Goal: Use online tool/utility

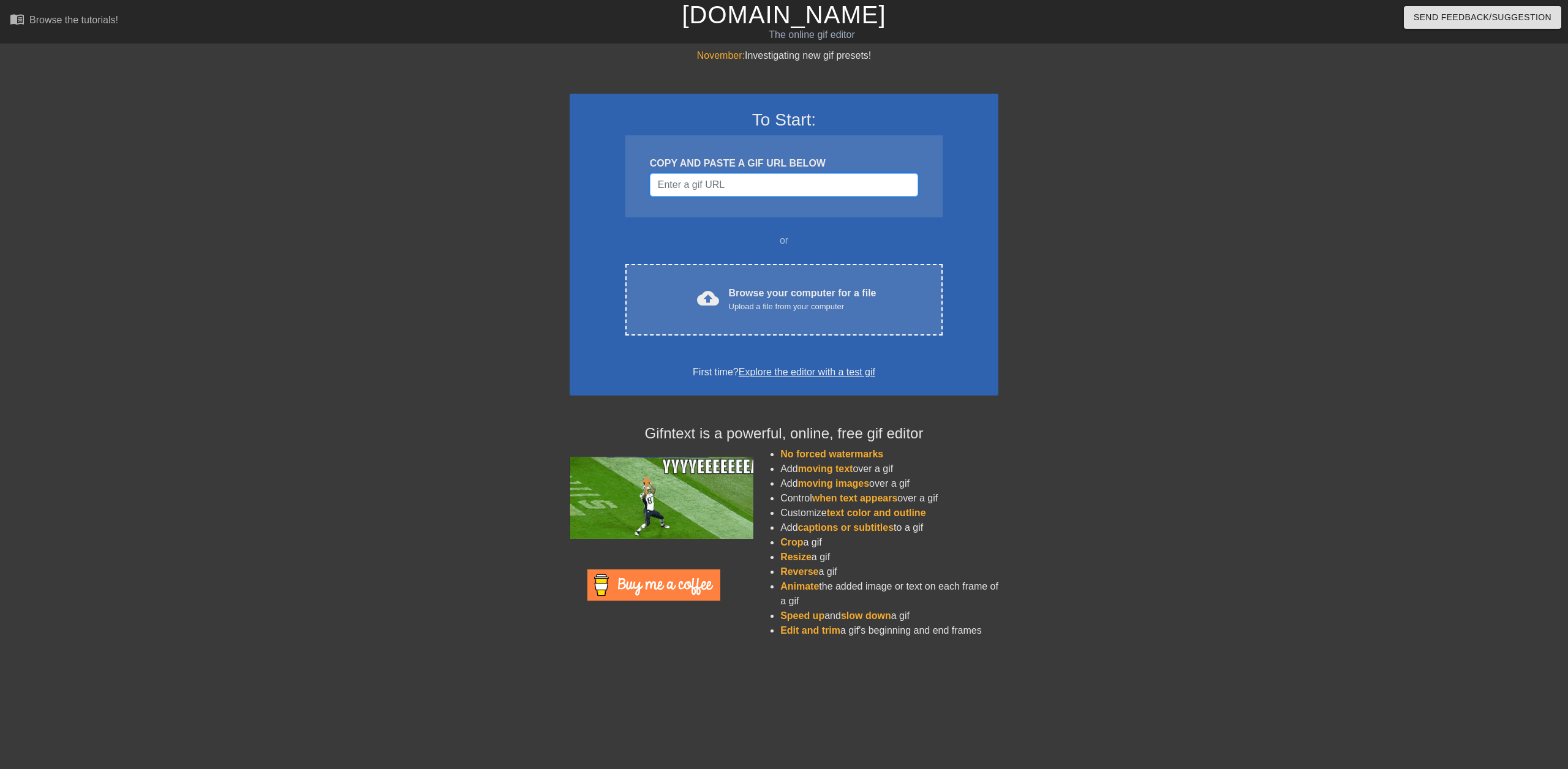
click at [733, 182] on input "Username" at bounding box center [784, 185] width 268 height 23
paste input "[URL][DOMAIN_NAME][PERSON_NAME][PERSON_NAME][PERSON_NAME][PERSON_NAME]"
type input "[URL][DOMAIN_NAME][PERSON_NAME][PERSON_NAME][PERSON_NAME][PERSON_NAME]"
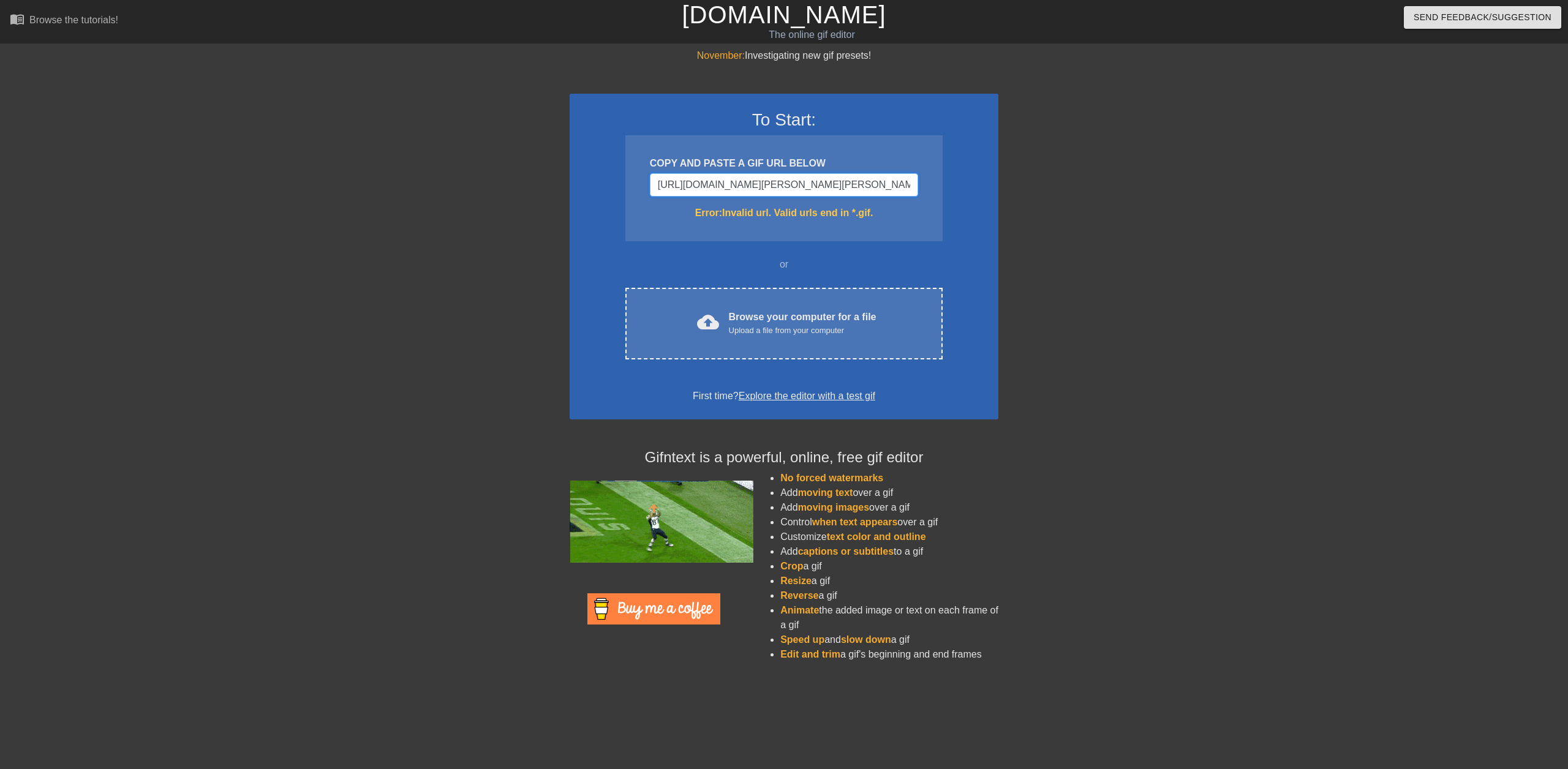
drag, startPoint x: 910, startPoint y: 188, endPoint x: 511, endPoint y: 202, distance: 399.2
click at [511, 202] on div "November: Investigating new gif presets! To Start: COPY AND PASTE A GIF URL BEL…" at bounding box center [784, 360] width 1568 height 624
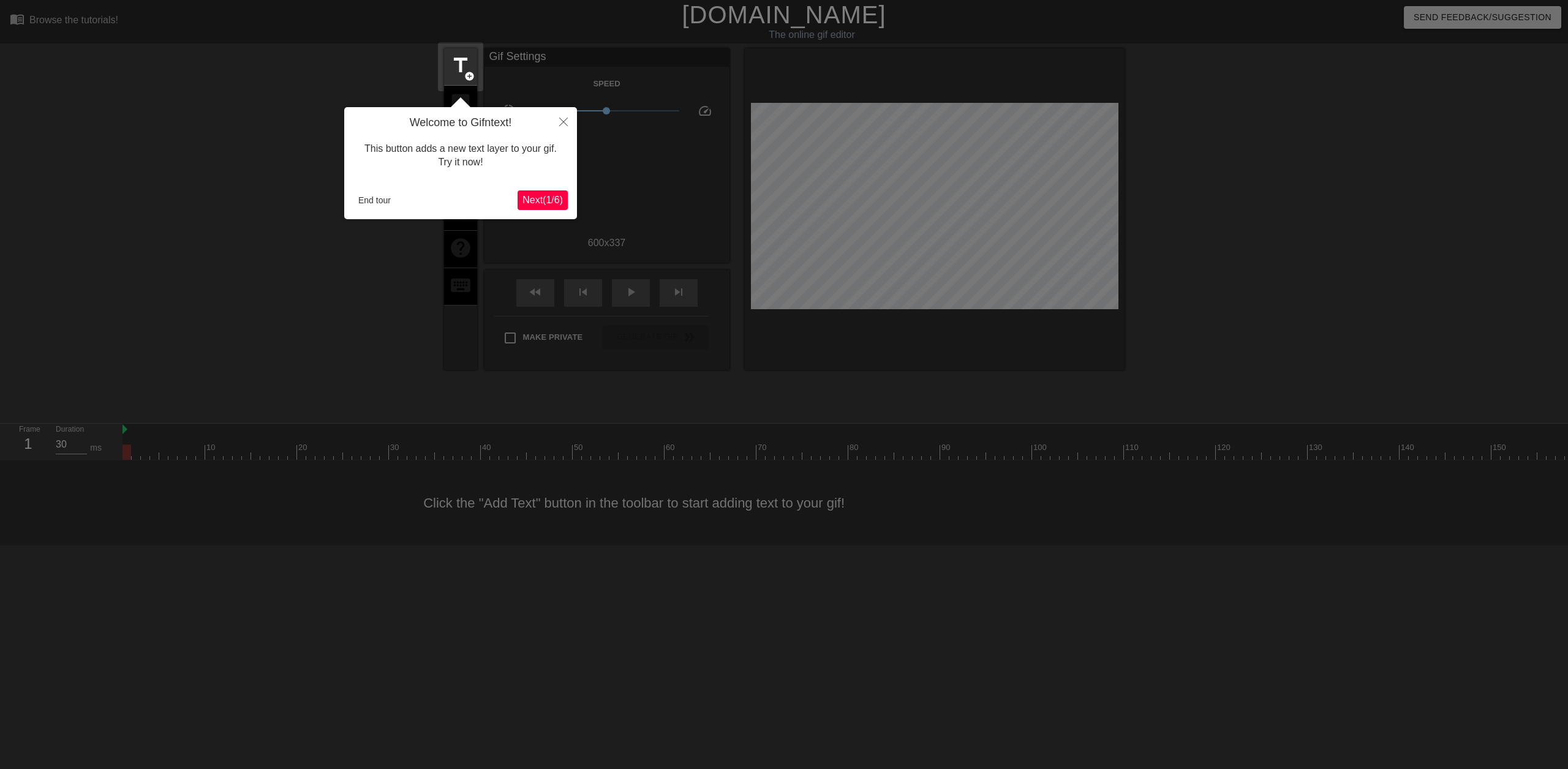
click at [537, 199] on span "Next ( 1 / 6 )" at bounding box center [543, 200] width 40 height 11
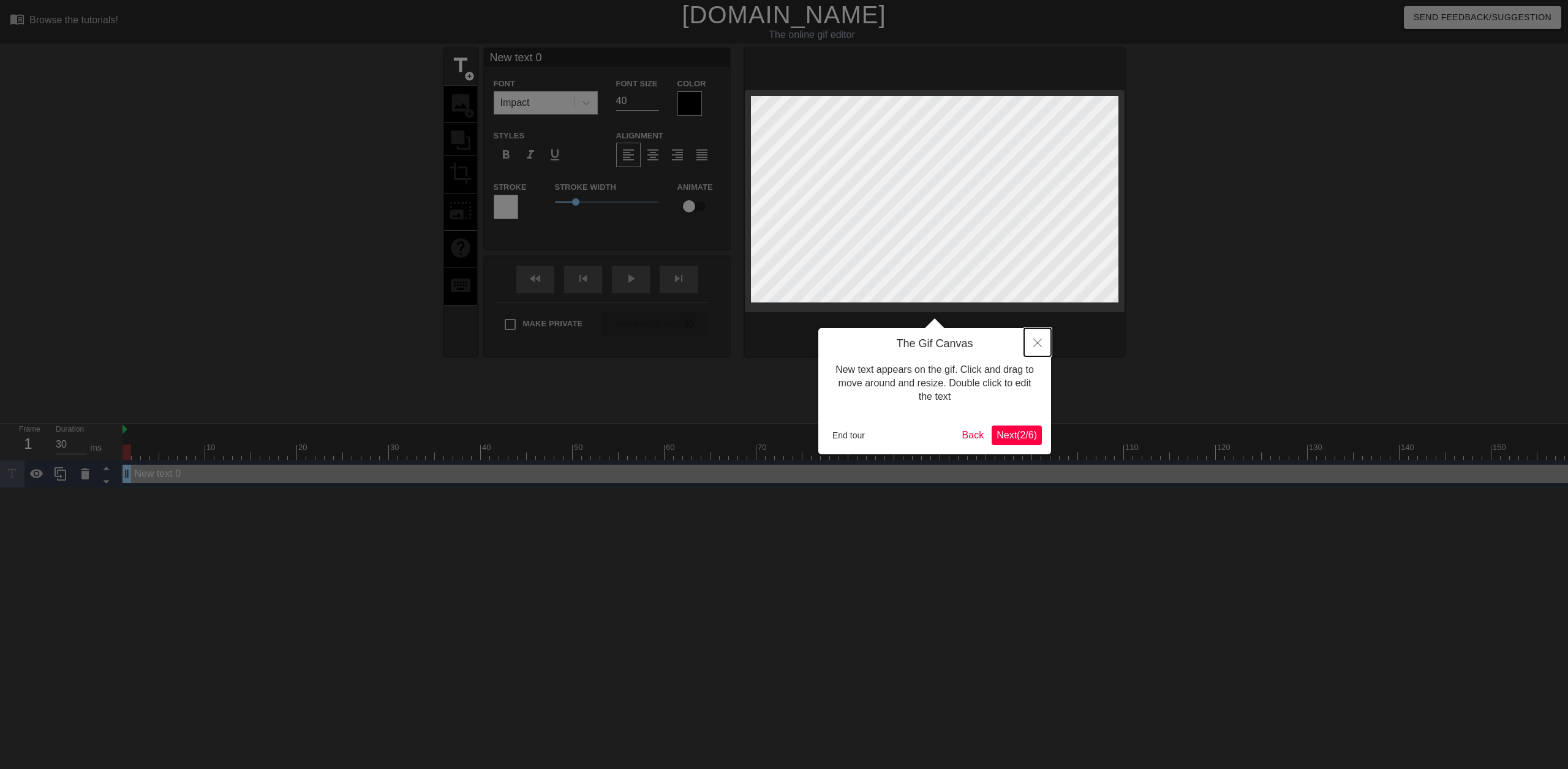
click at [1040, 343] on icon "Close" at bounding box center [1037, 343] width 9 height 9
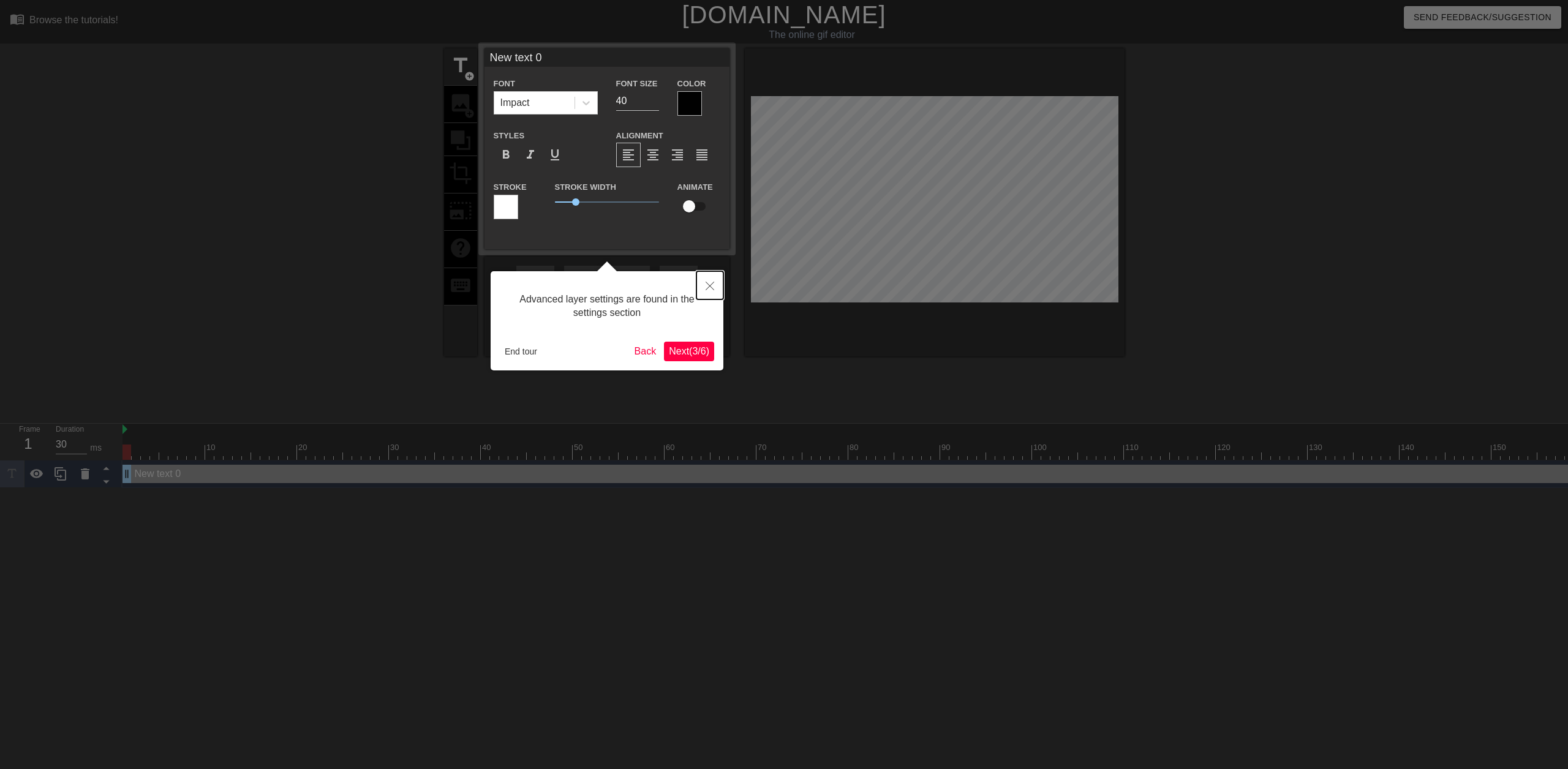
click at [711, 284] on icon "Close" at bounding box center [710, 286] width 9 height 9
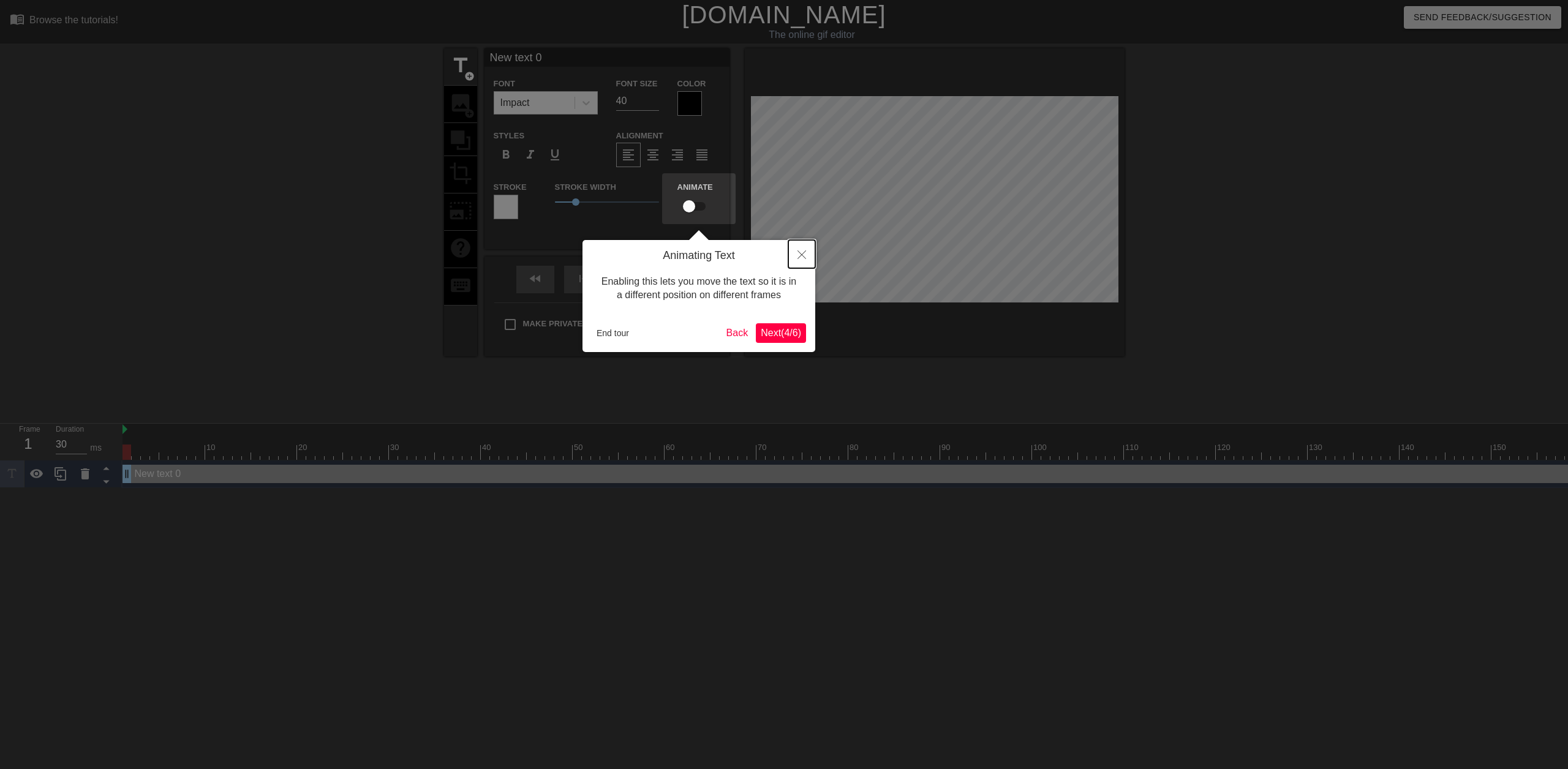
click at [797, 259] on button "Close" at bounding box center [802, 254] width 27 height 28
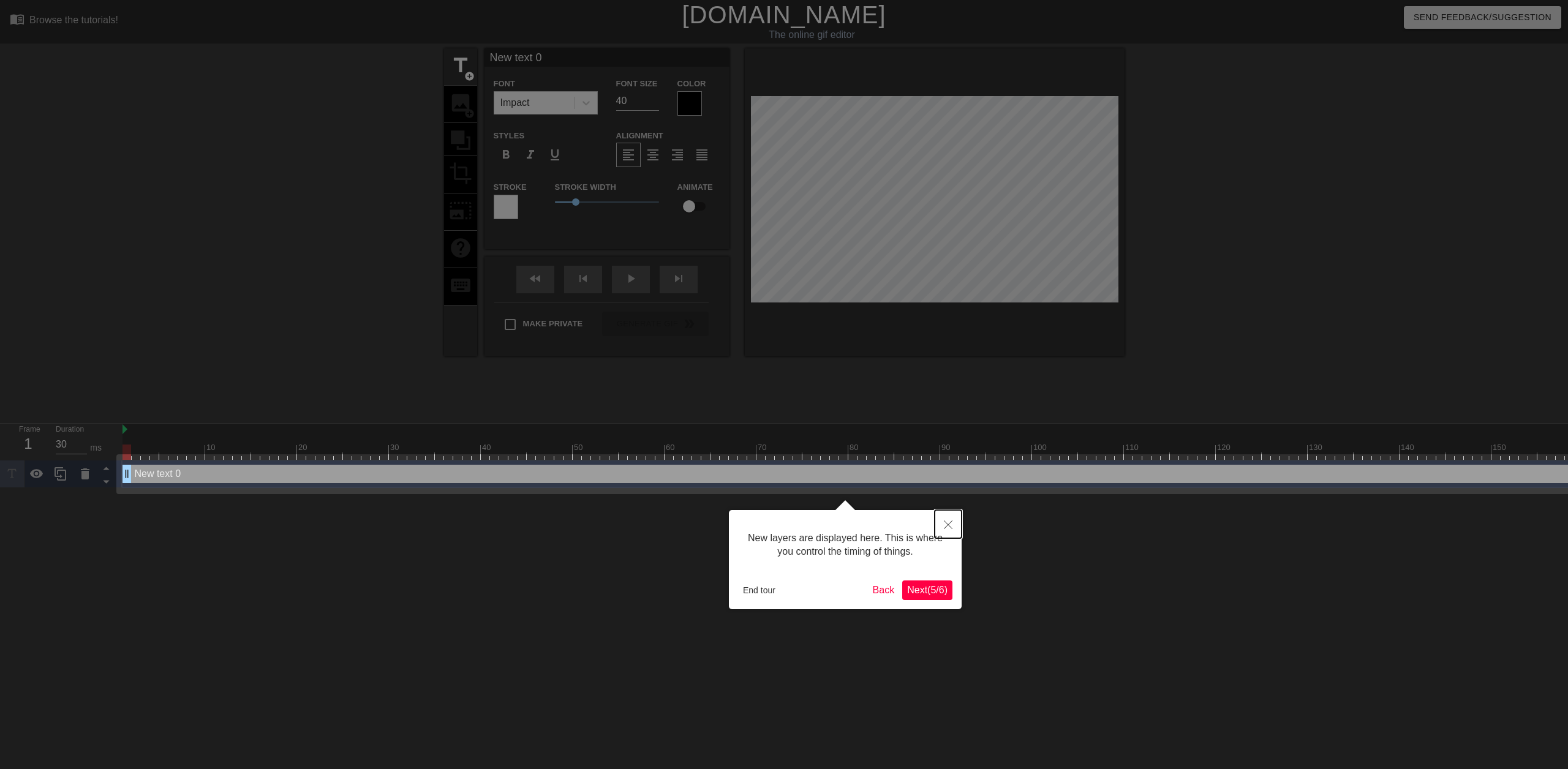
click at [944, 519] on button "Close" at bounding box center [948, 524] width 27 height 28
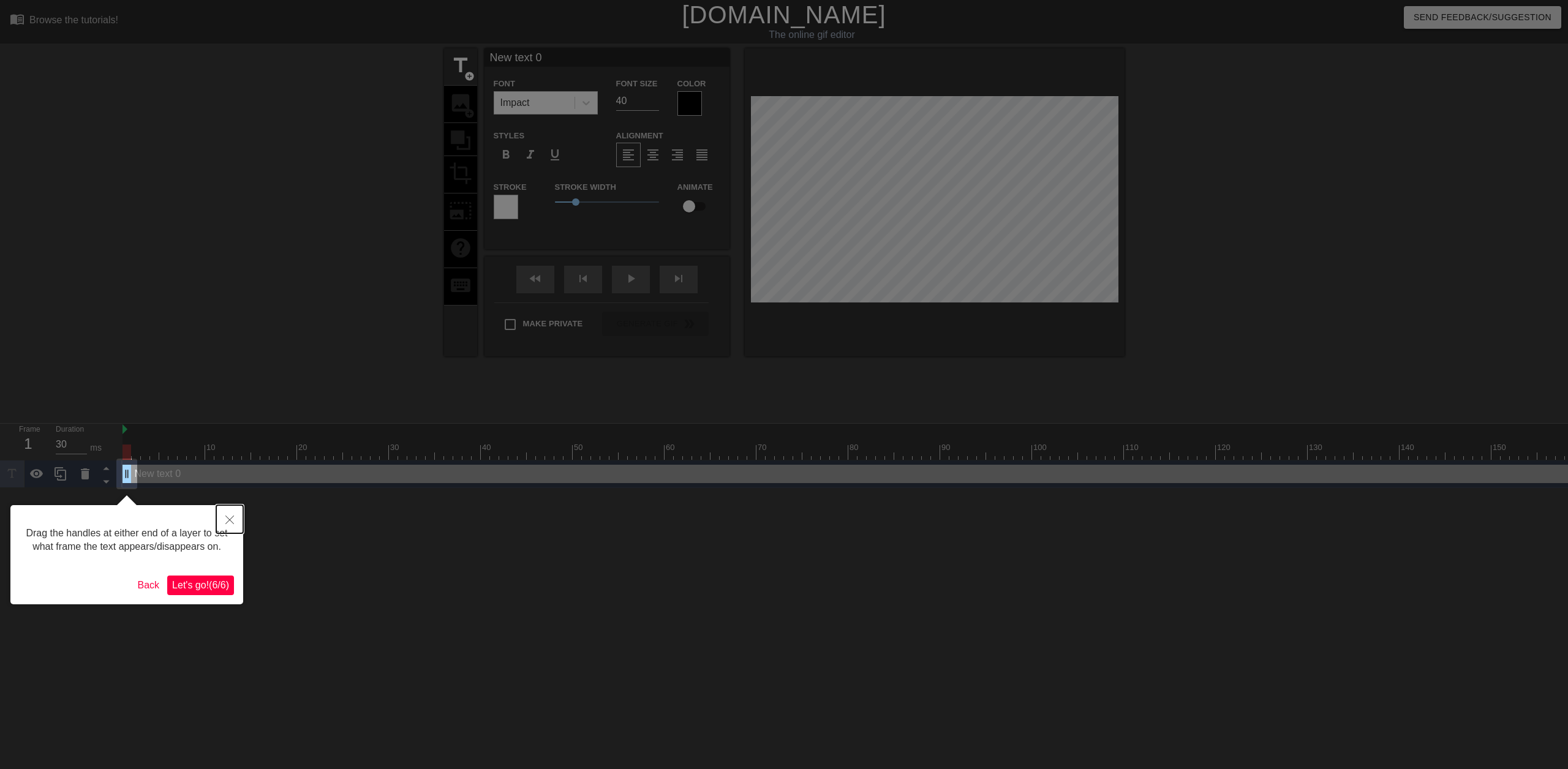
click at [227, 514] on button "Close" at bounding box center [230, 519] width 27 height 28
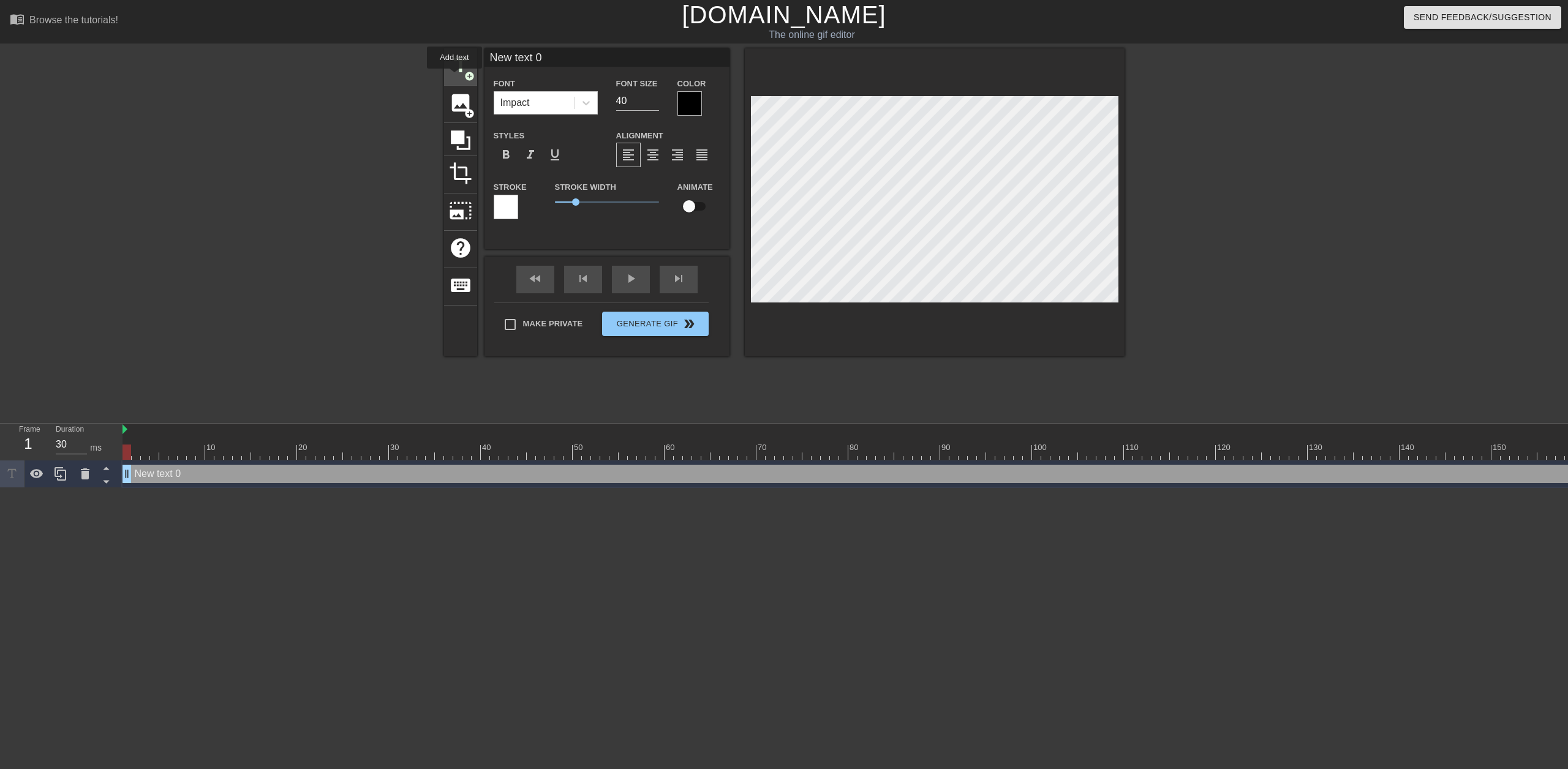
click at [452, 76] on span "title" at bounding box center [460, 65] width 23 height 23
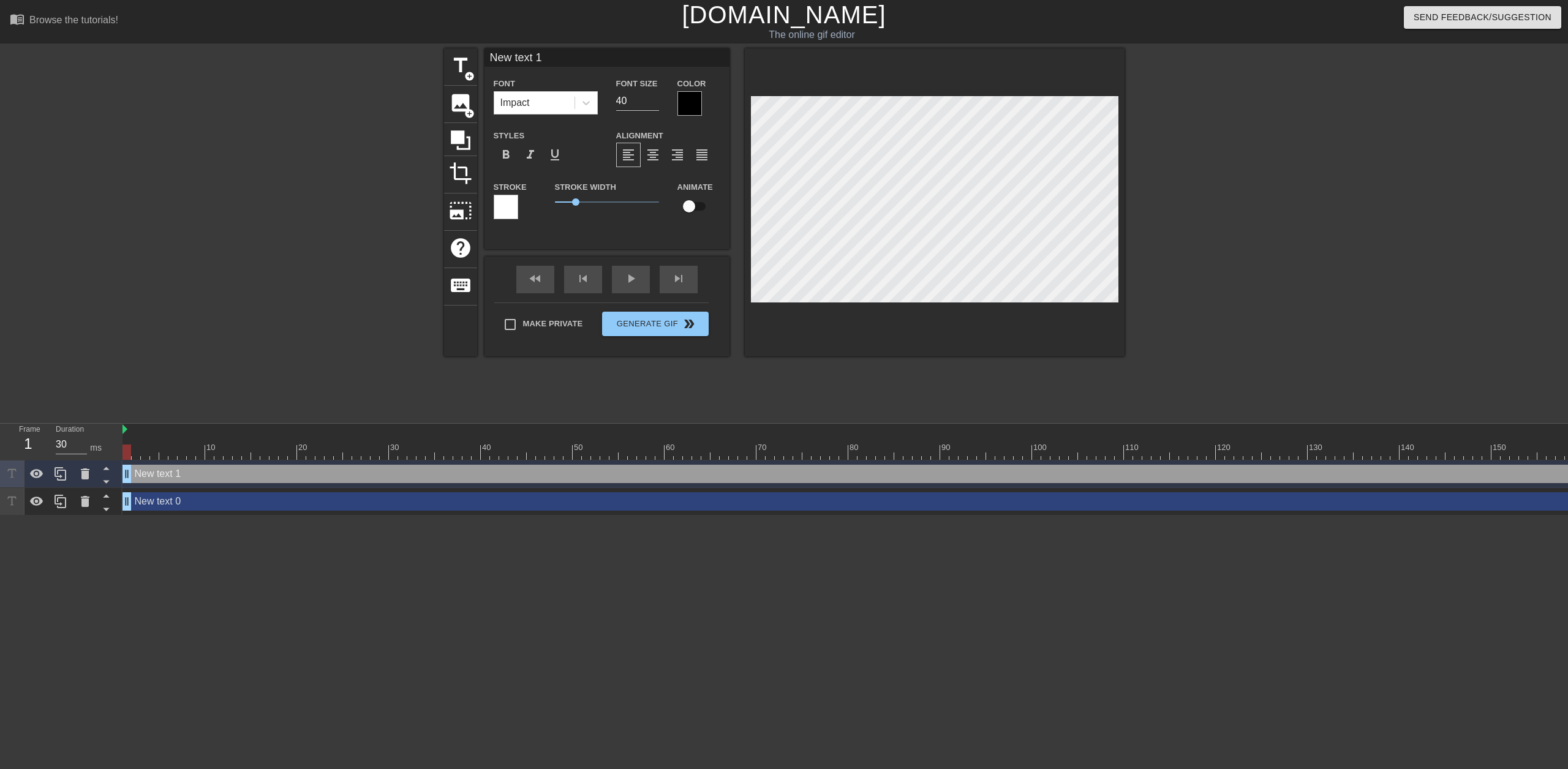
scroll to position [2, 3]
type input "U"
type textarea "U"
type input "u"
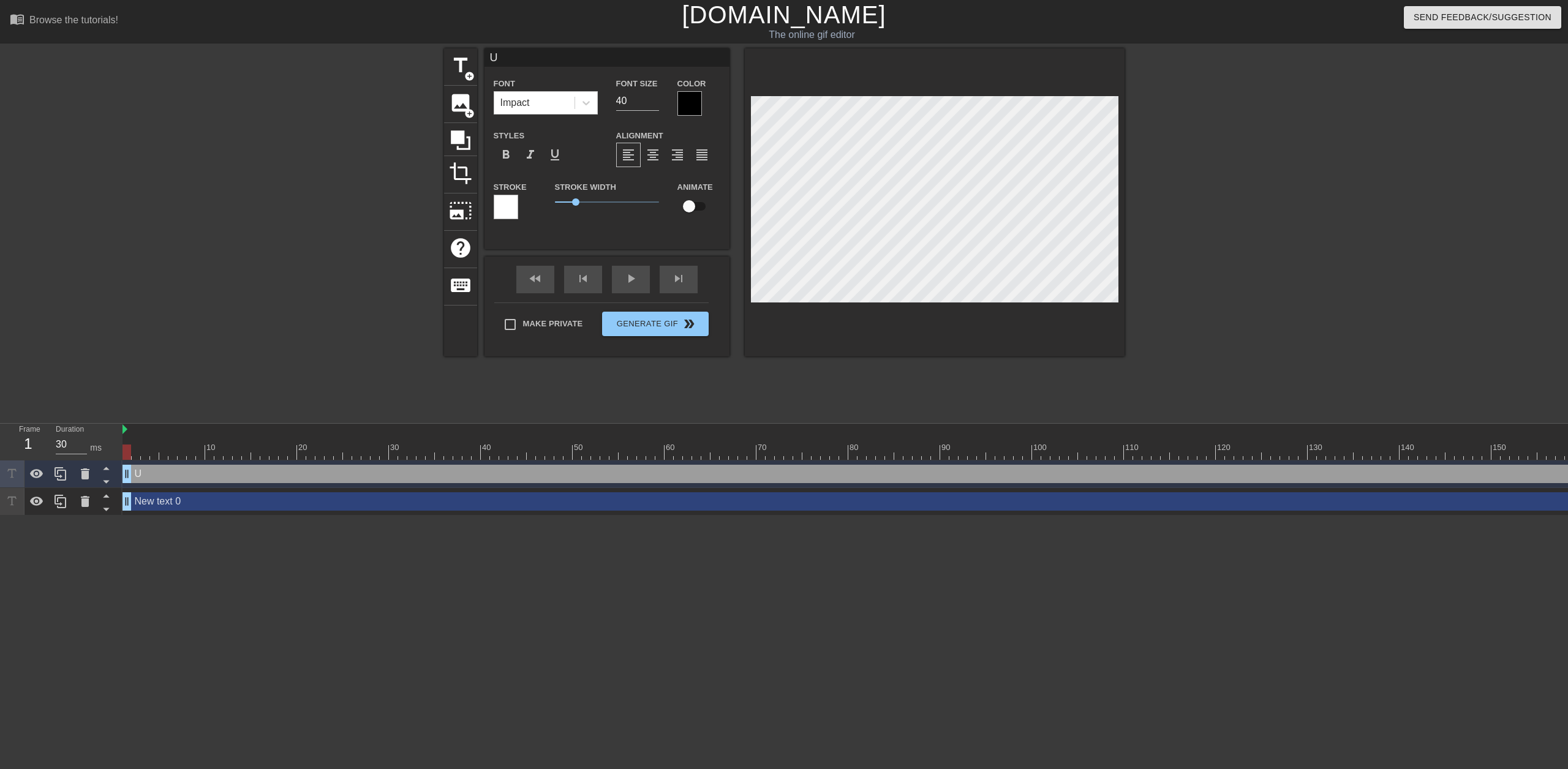
type textarea "u"
type input "us"
type textarea "us"
type input "U"
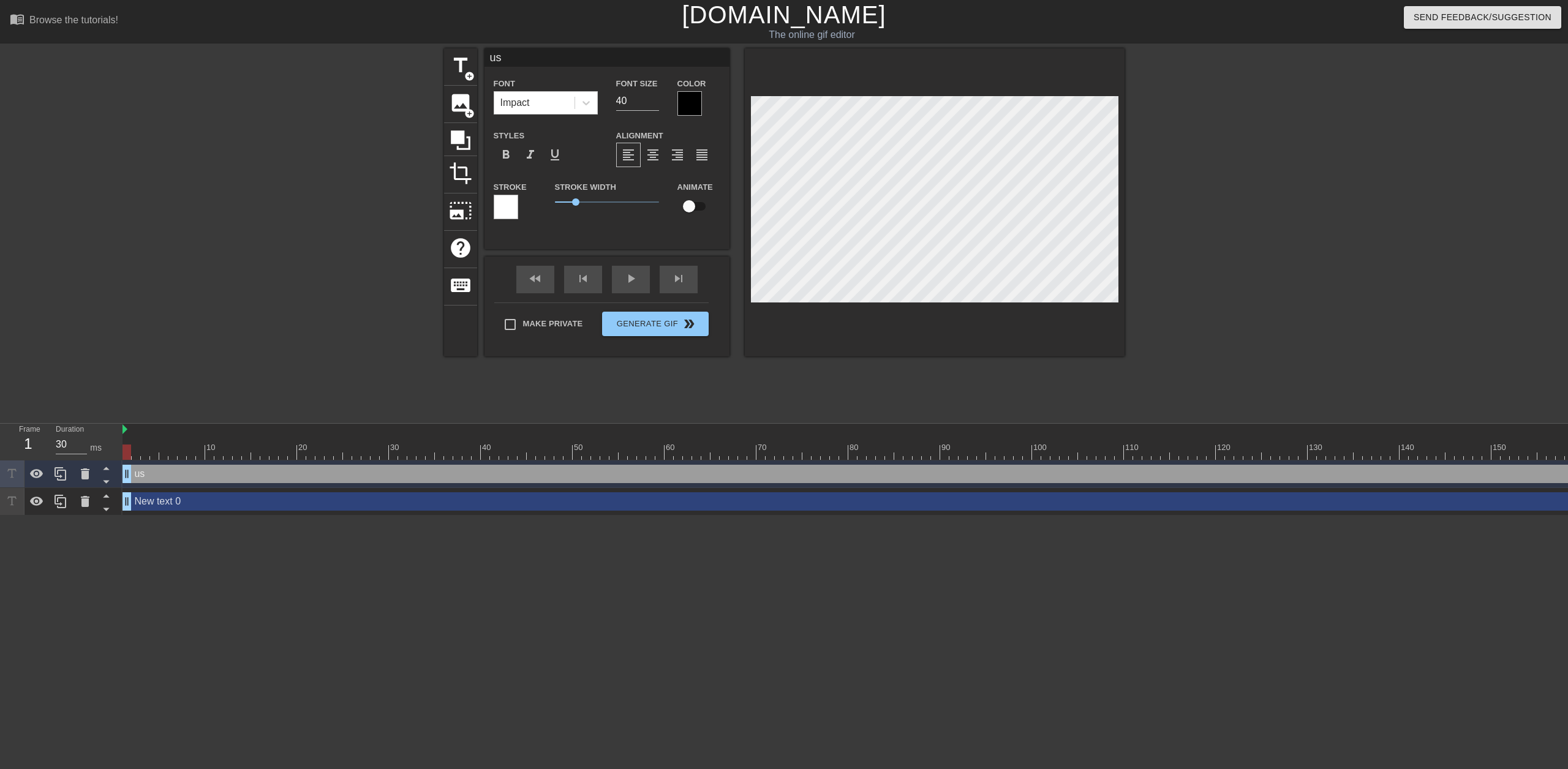
type textarea "U"
type input "US"
type textarea "US"
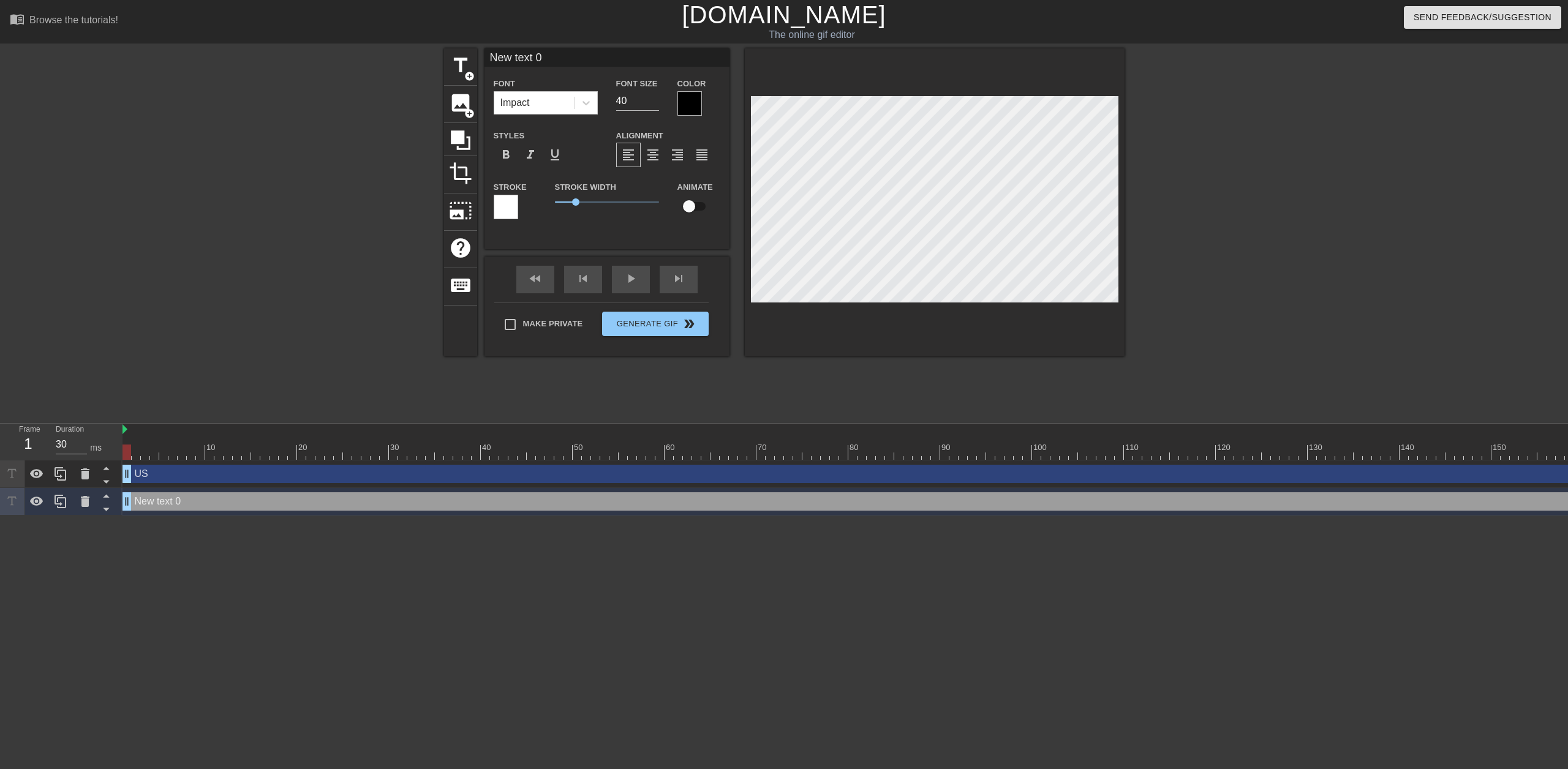
scroll to position [2, 2]
type input "n"
type textarea "n"
type input "nO"
type textarea "nO"
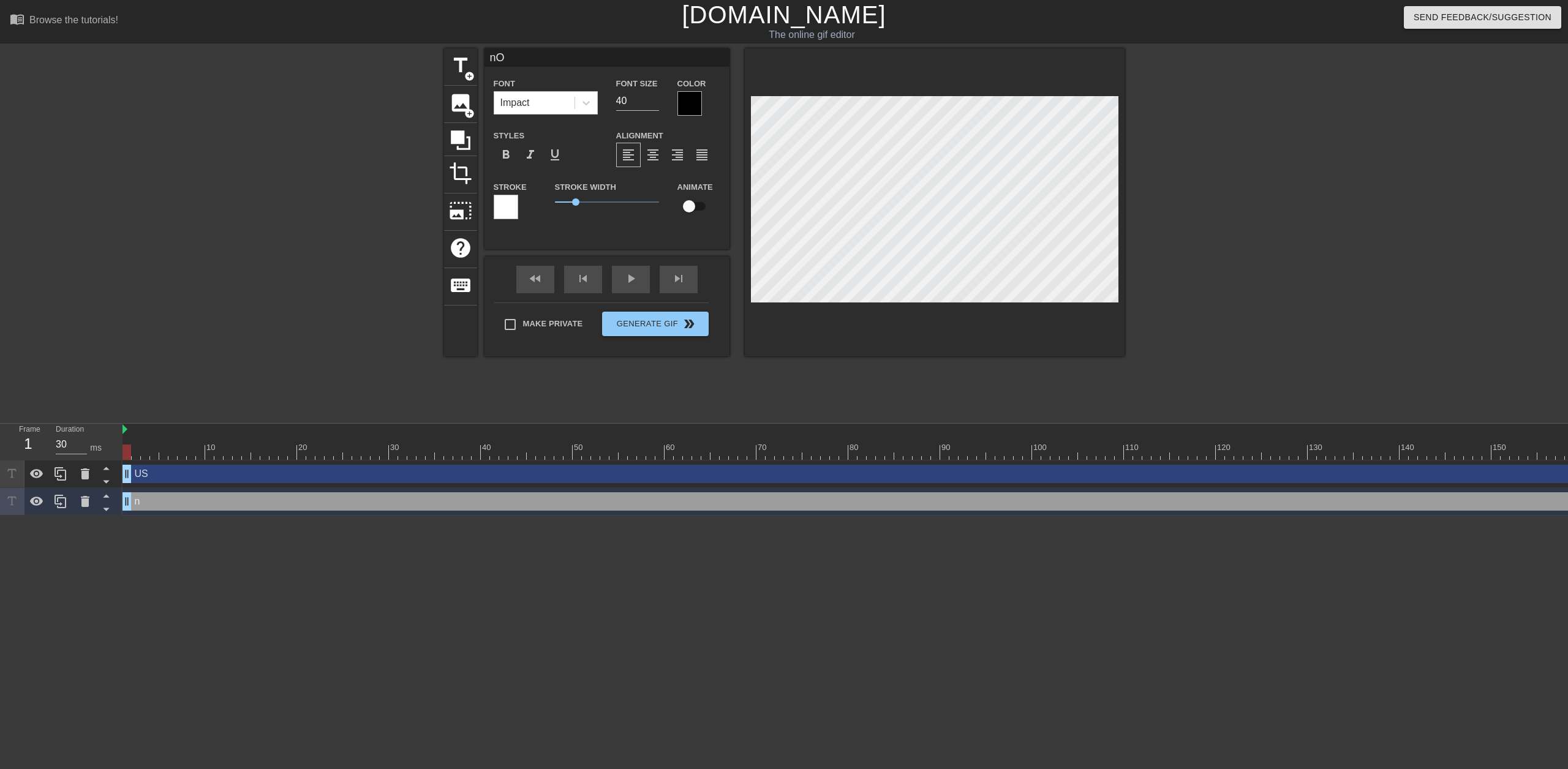
type input "nOA"
type textarea "nOA"
type input "nOAH"
type textarea "nOAH"
type input "nOA"
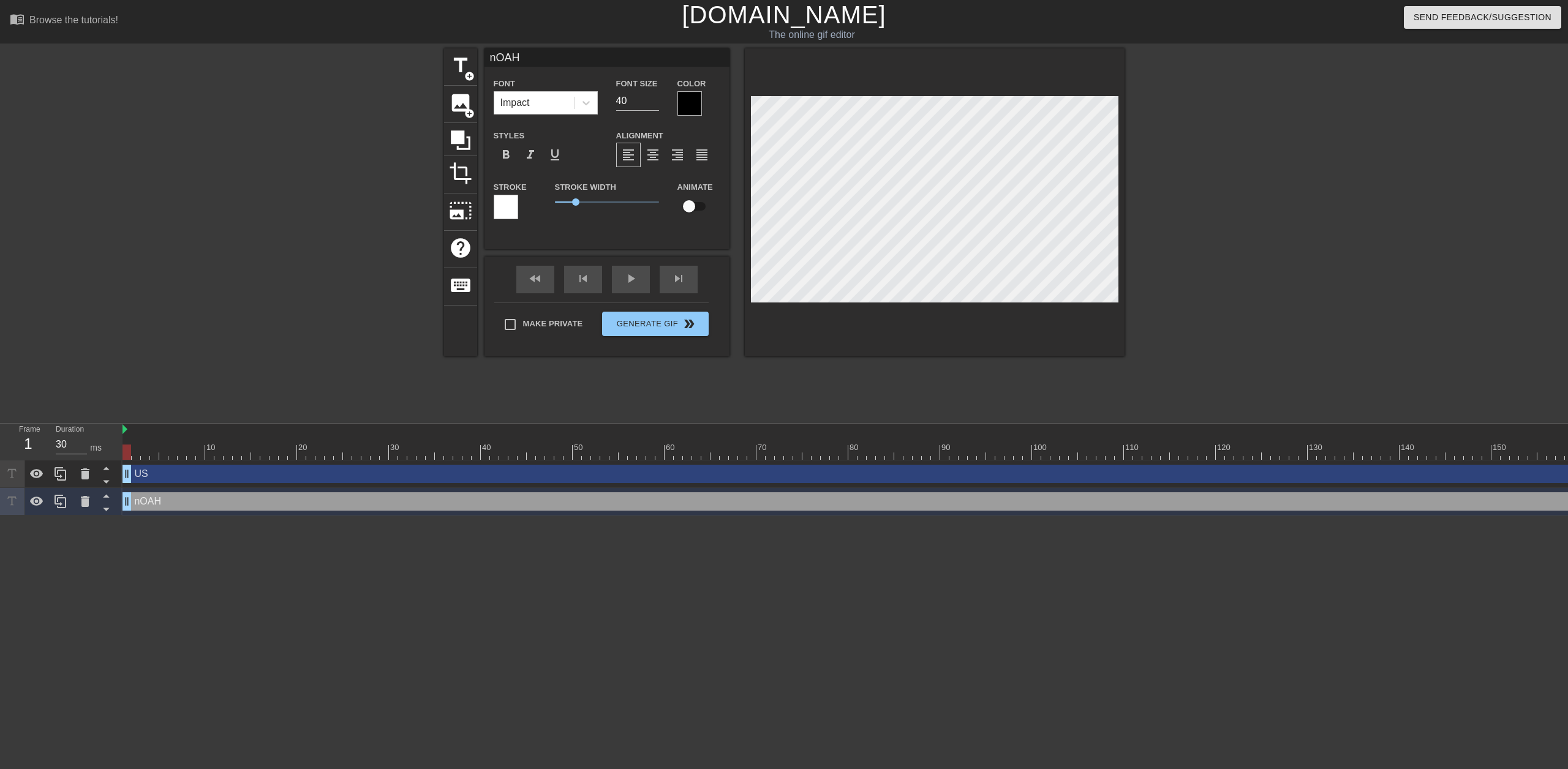
type textarea "nOA"
type input "nO"
type textarea "nO"
type input "n"
type textarea "n"
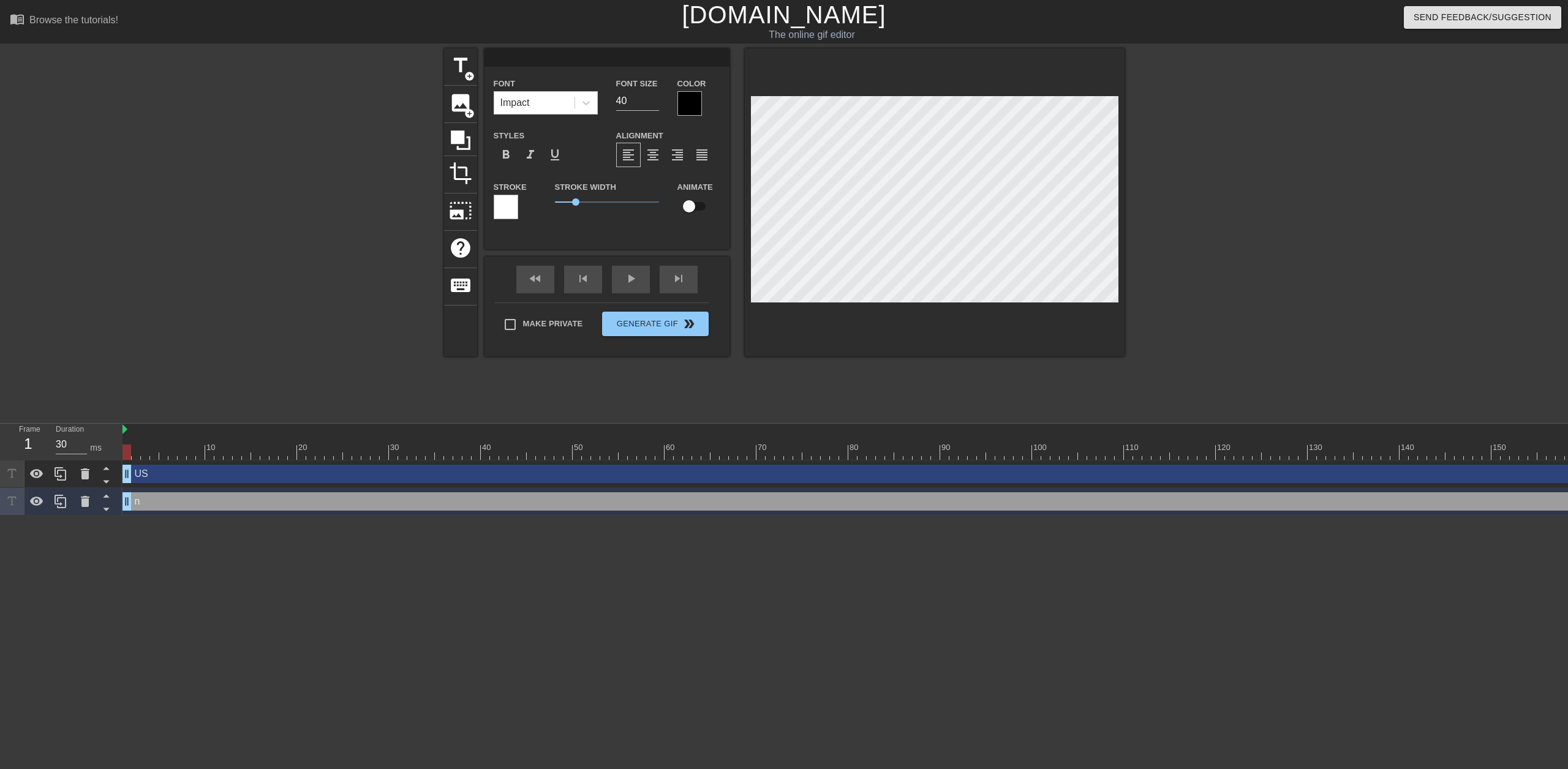
type input "N"
type textarea "N"
type input "NO"
type textarea "NO"
type input "NOA"
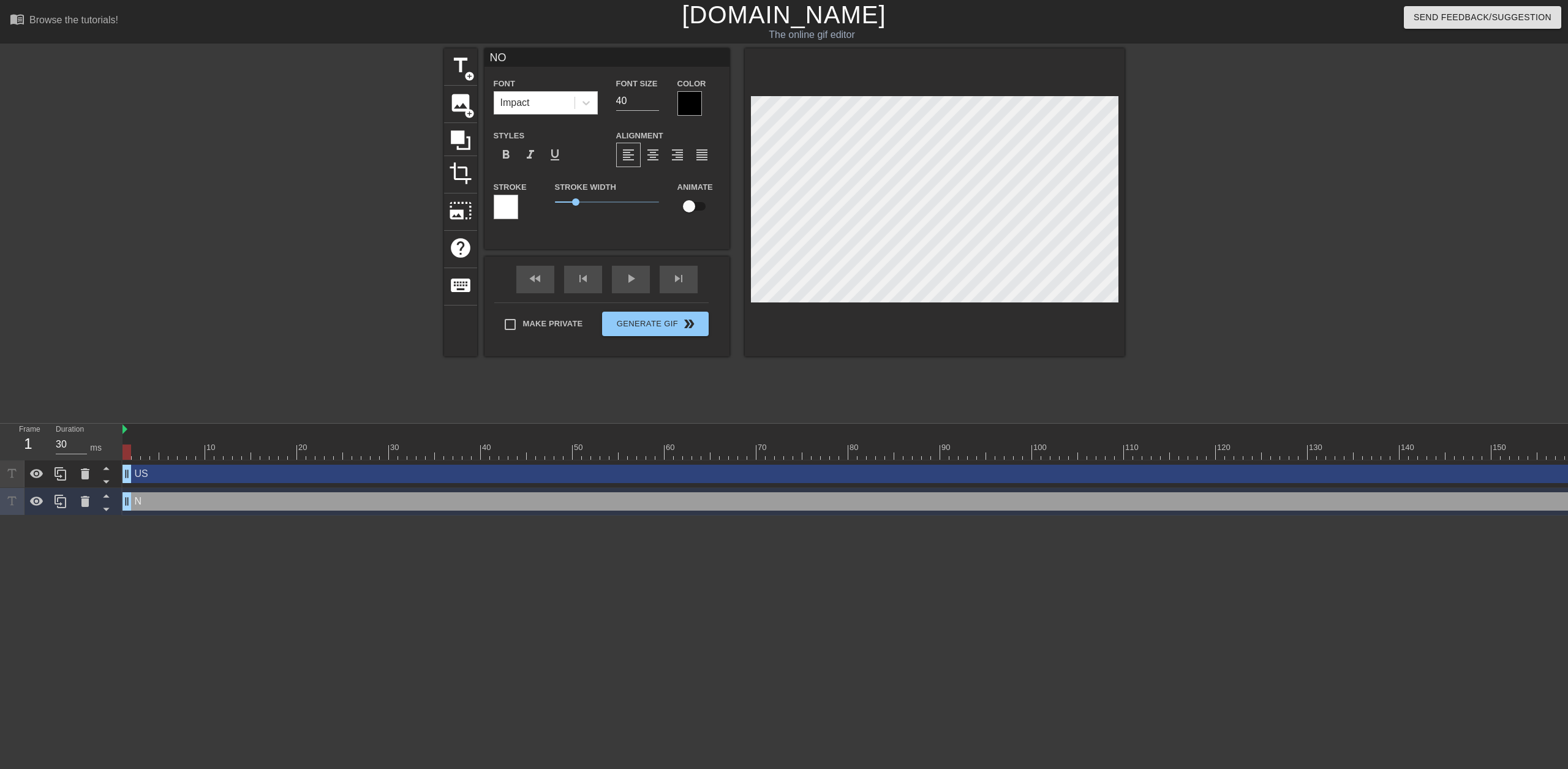
type textarea "NOA"
type input "NOAH"
type textarea "NOAH"
type input "NOAH,"
type textarea "NOAH,"
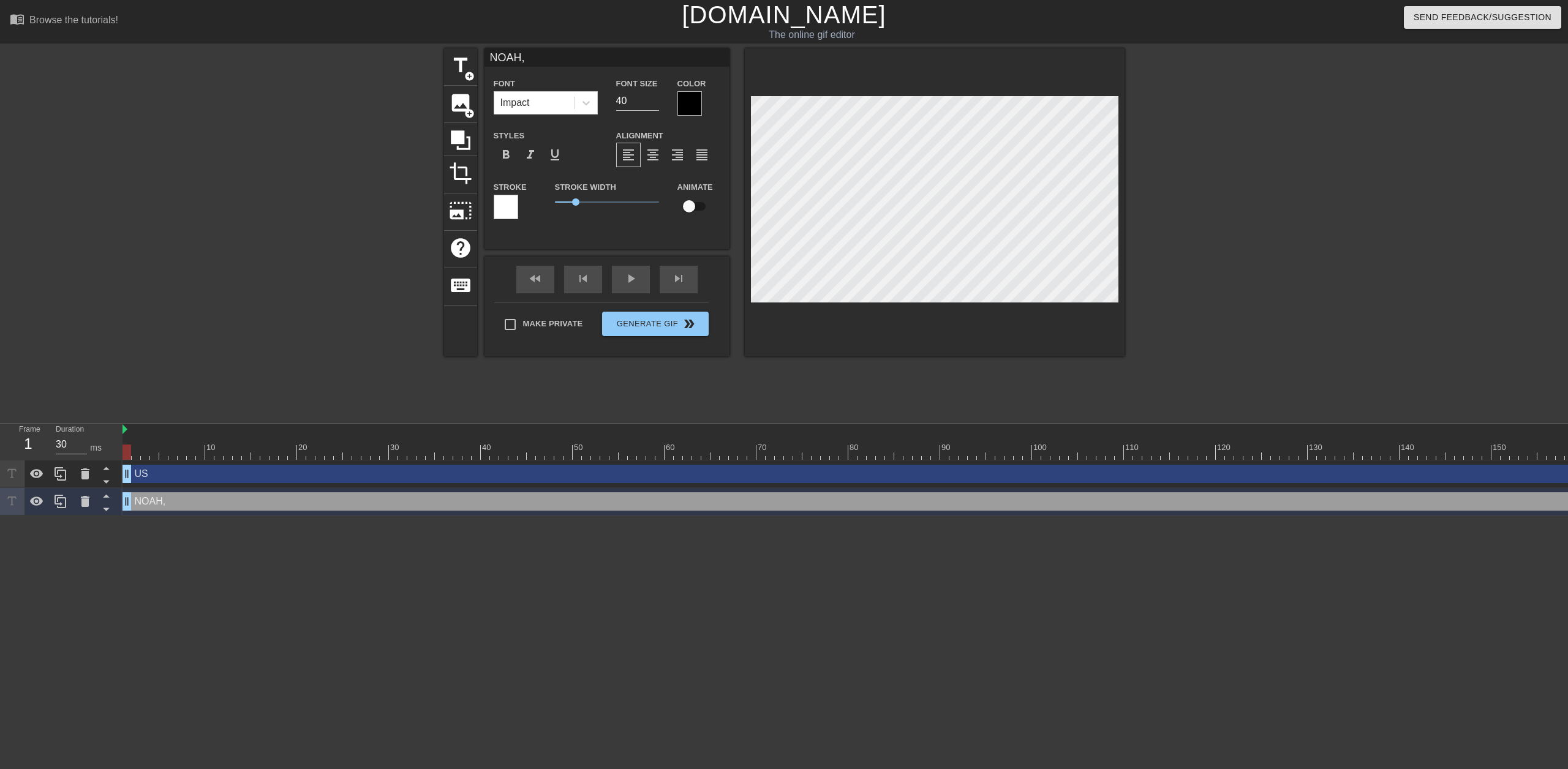
type input "NOAH,"
type textarea "NOAH,"
type input "NOAH,a"
type textarea "NOAH, a"
type input "NOAH,aS"
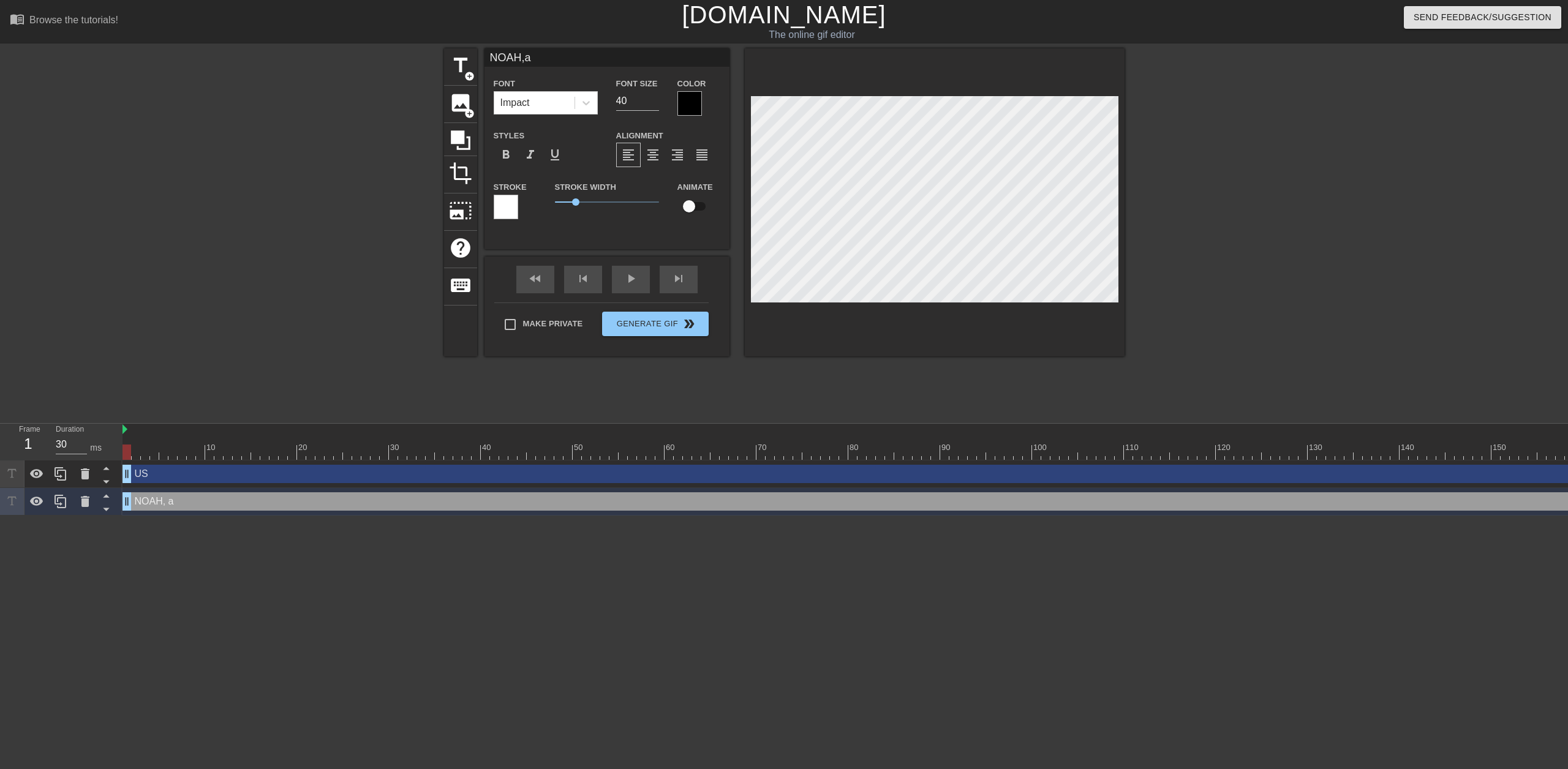
type textarea "NOAH, aS"
type input "NOAH,a"
type textarea "NOAH, a"
type input "NOAH,"
type textarea "NOAH,"
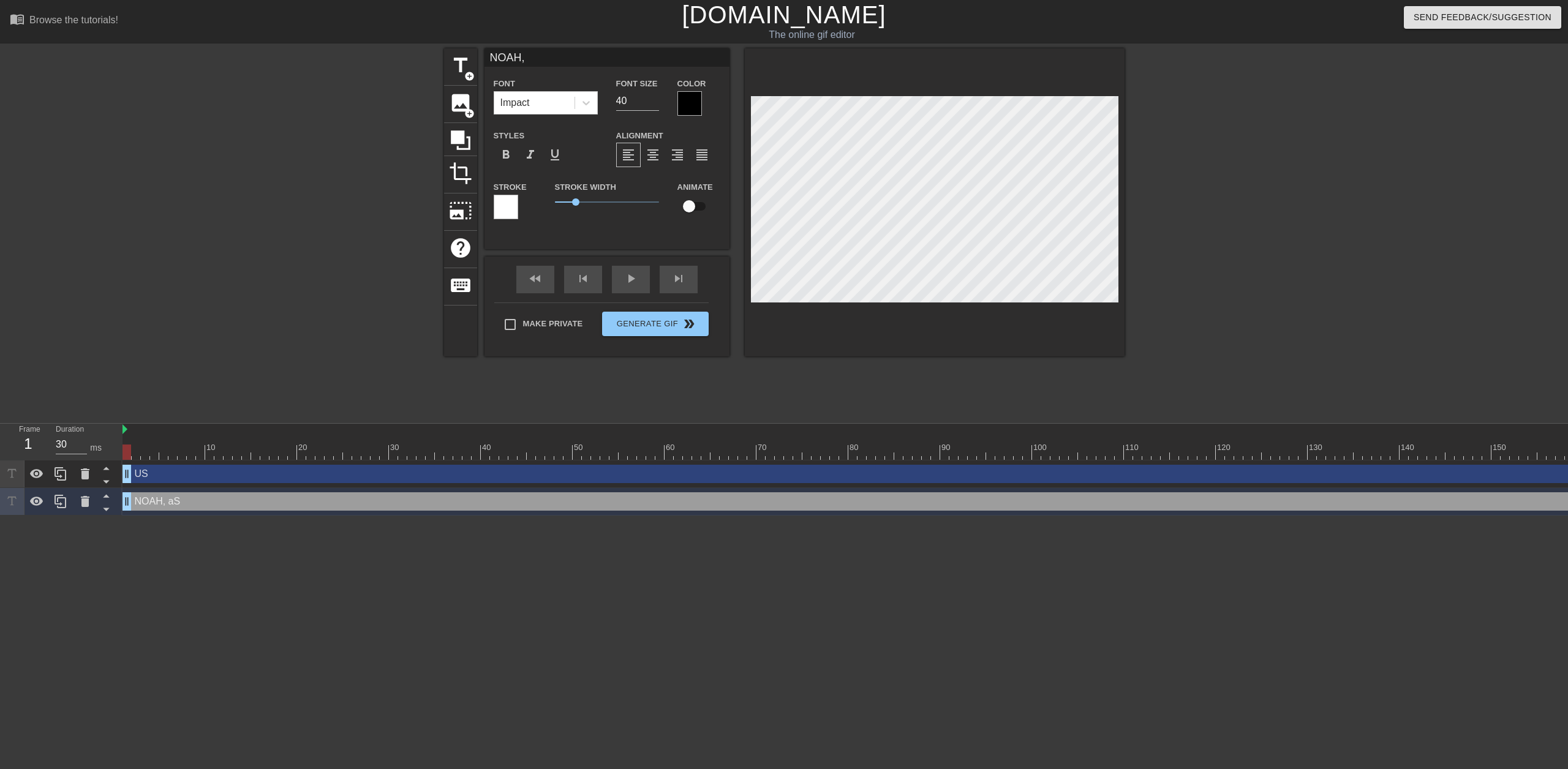
type input "NOAH,A"
type textarea "NOAH, A"
type input "NOAH,[GEOGRAPHIC_DATA]"
type textarea "NOAH, [GEOGRAPHIC_DATA]"
type input "NOAH,ASL"
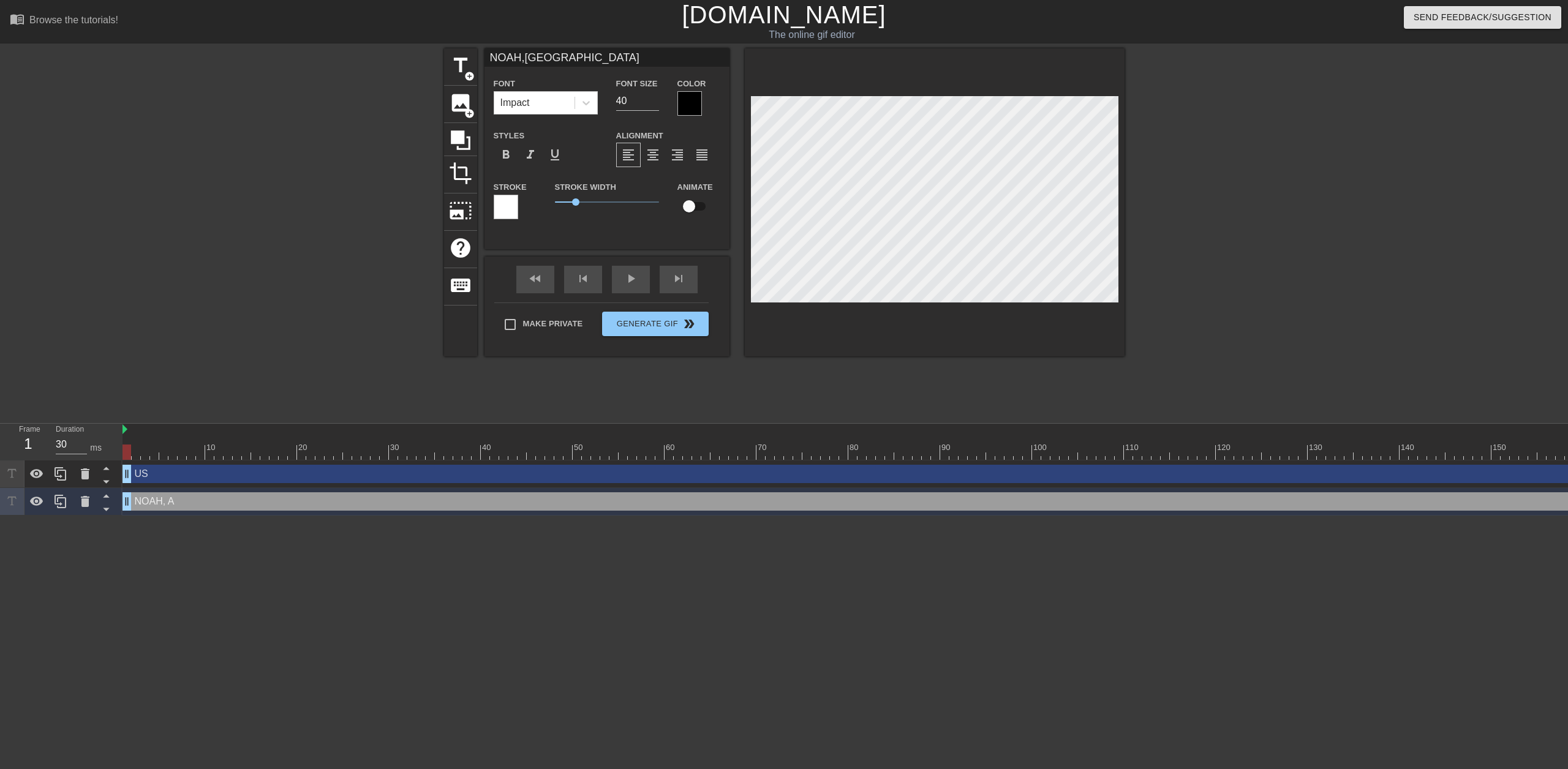
type textarea "NOAH, ASL"
type input "[PERSON_NAME],ASLE"
type textarea "[PERSON_NAME], ASLE"
type input "[PERSON_NAME]"
type textarea "[PERSON_NAME]"
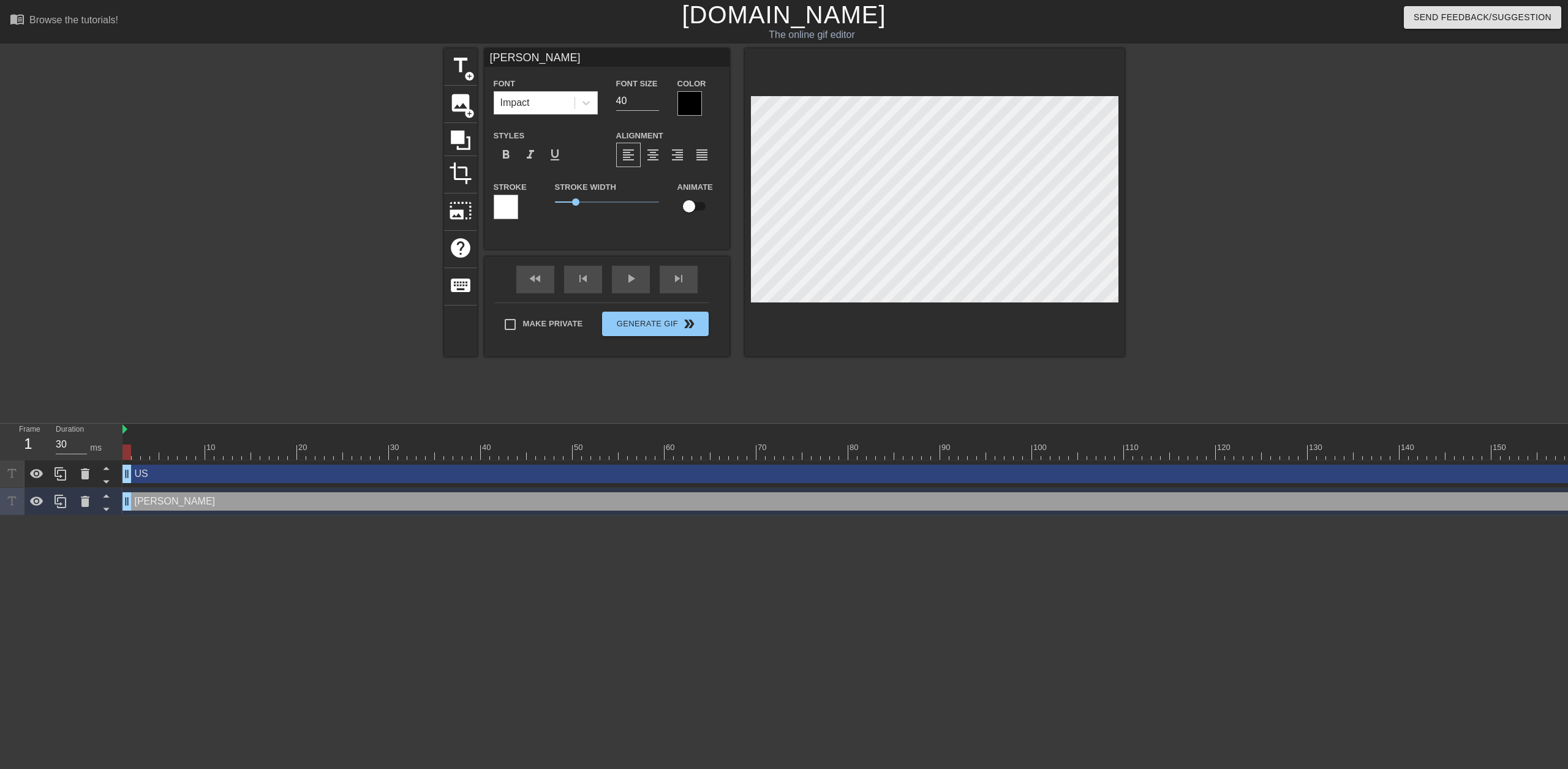
type input "[PERSON_NAME],ASLEEP"
type textarea "[PERSON_NAME], ASLEEP"
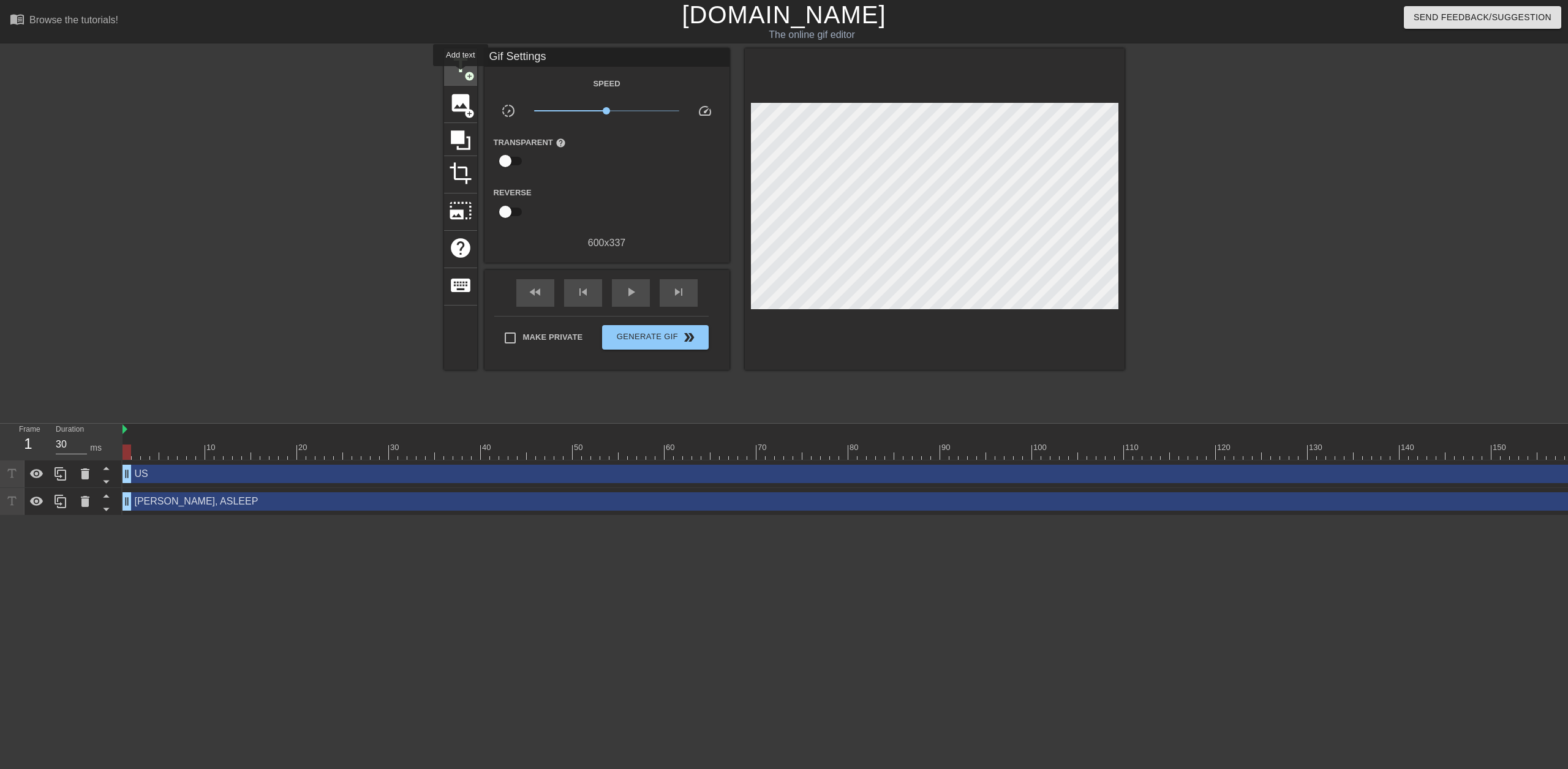
click at [460, 75] on span "title" at bounding box center [460, 65] width 23 height 23
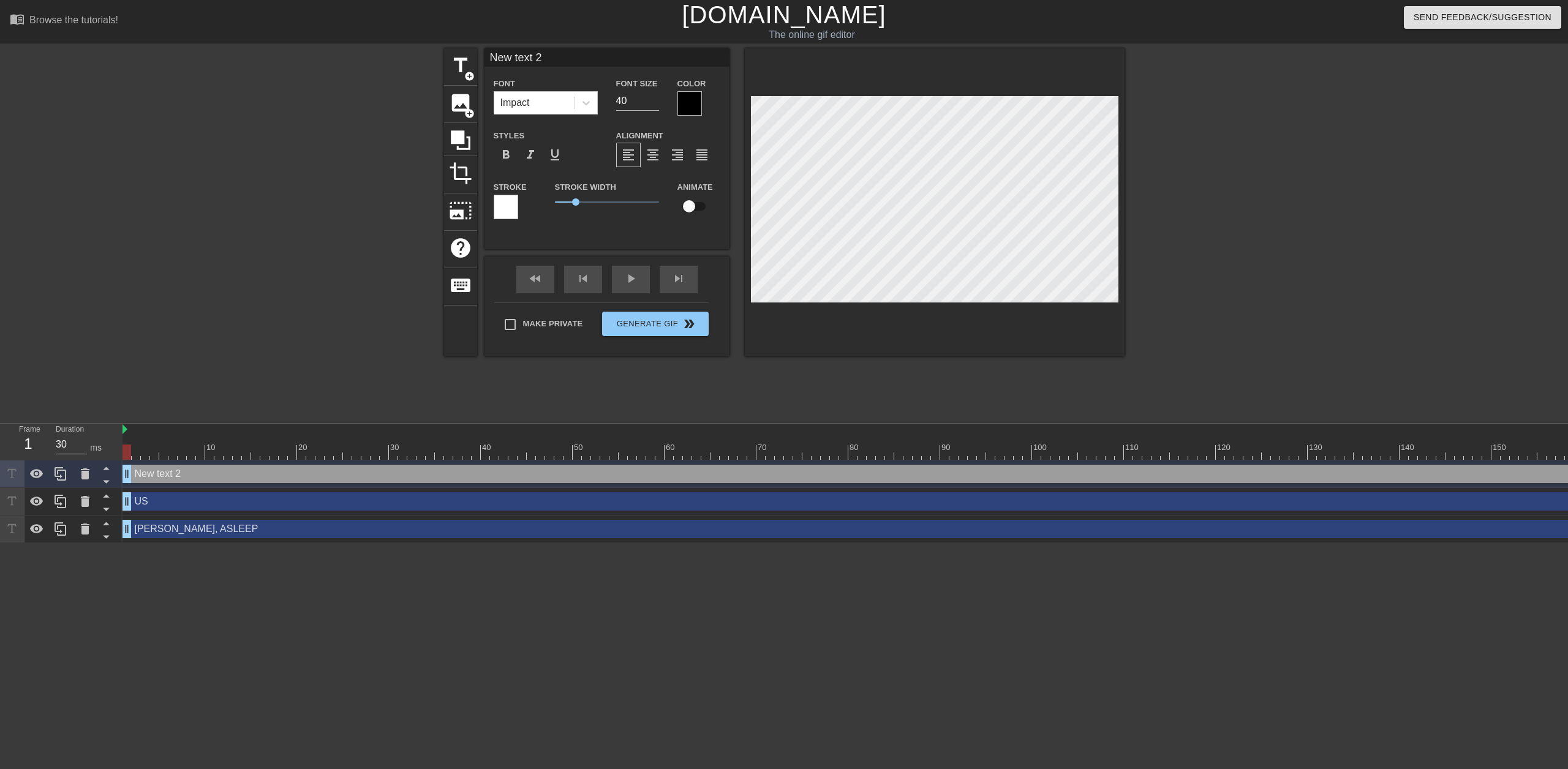
scroll to position [2, 2]
type input "@"
type textarea "@"
type input "@L"
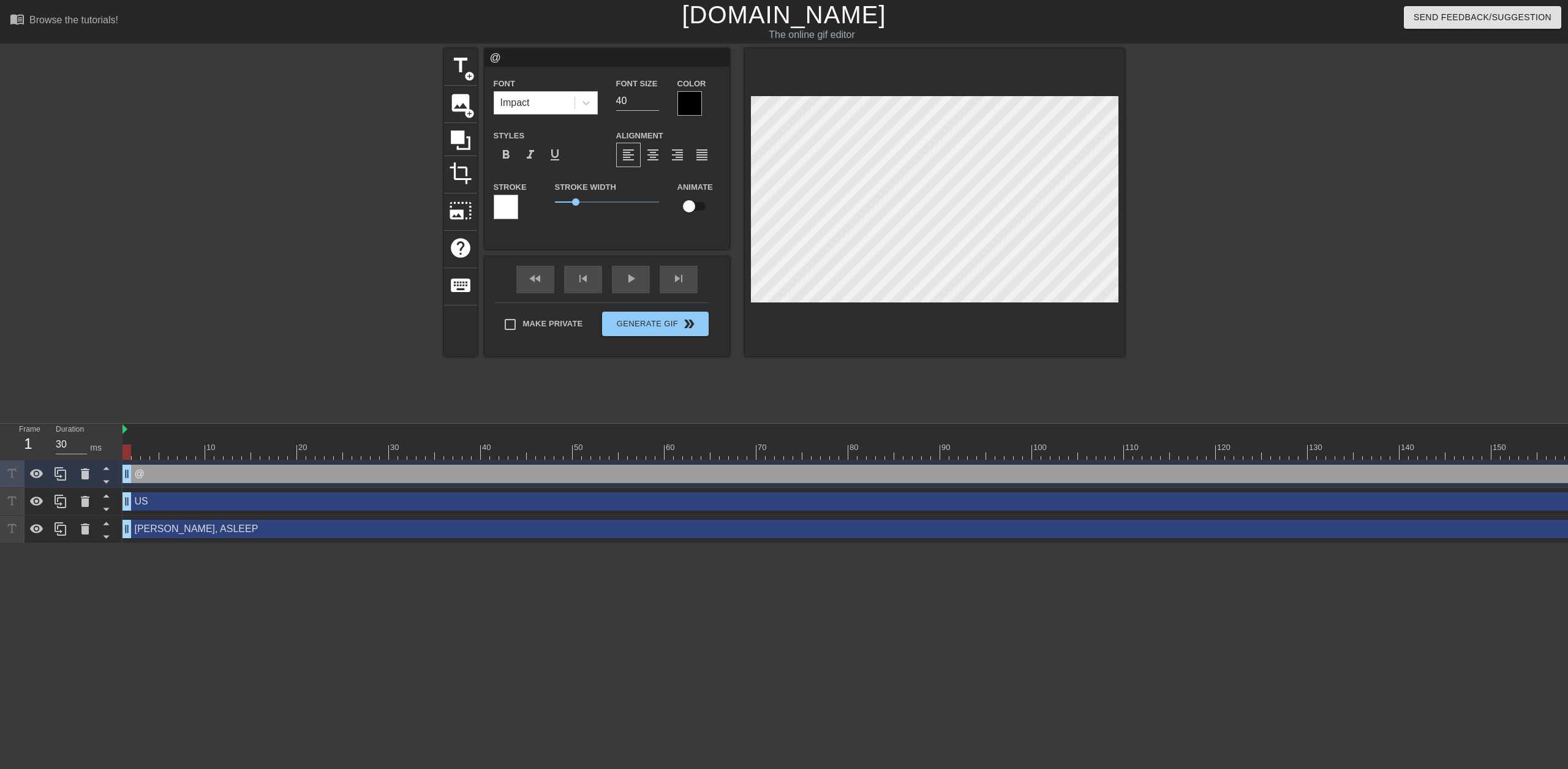
type textarea "@L"
type input "@LI"
type textarea "@LI"
type input "@LIV"
type textarea "@LIV"
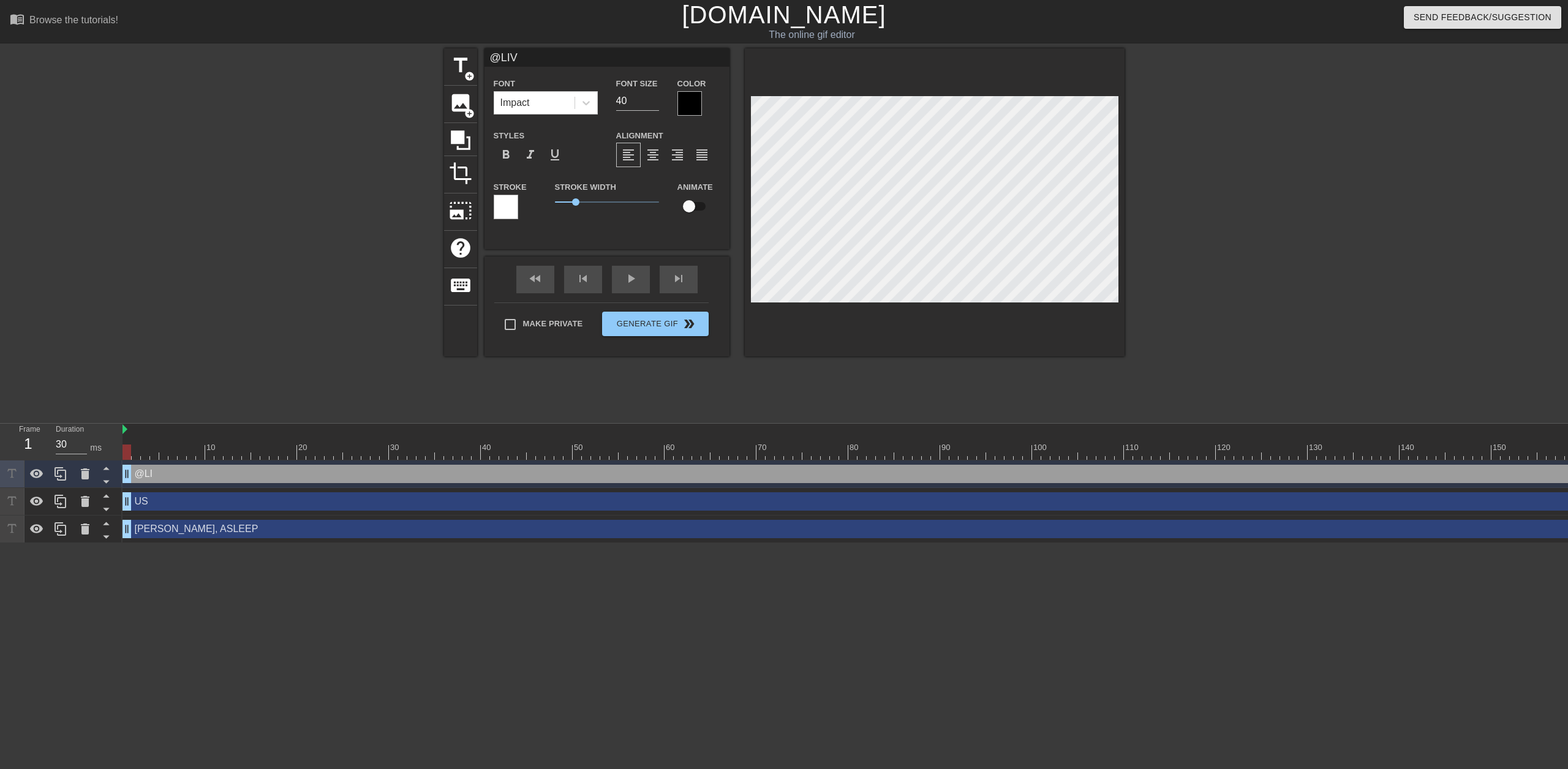
type input "@LIVI"
type textarea "@LIVI"
type input "@LIVID"
type textarea "@LIVID"
type input "@LIVIDC"
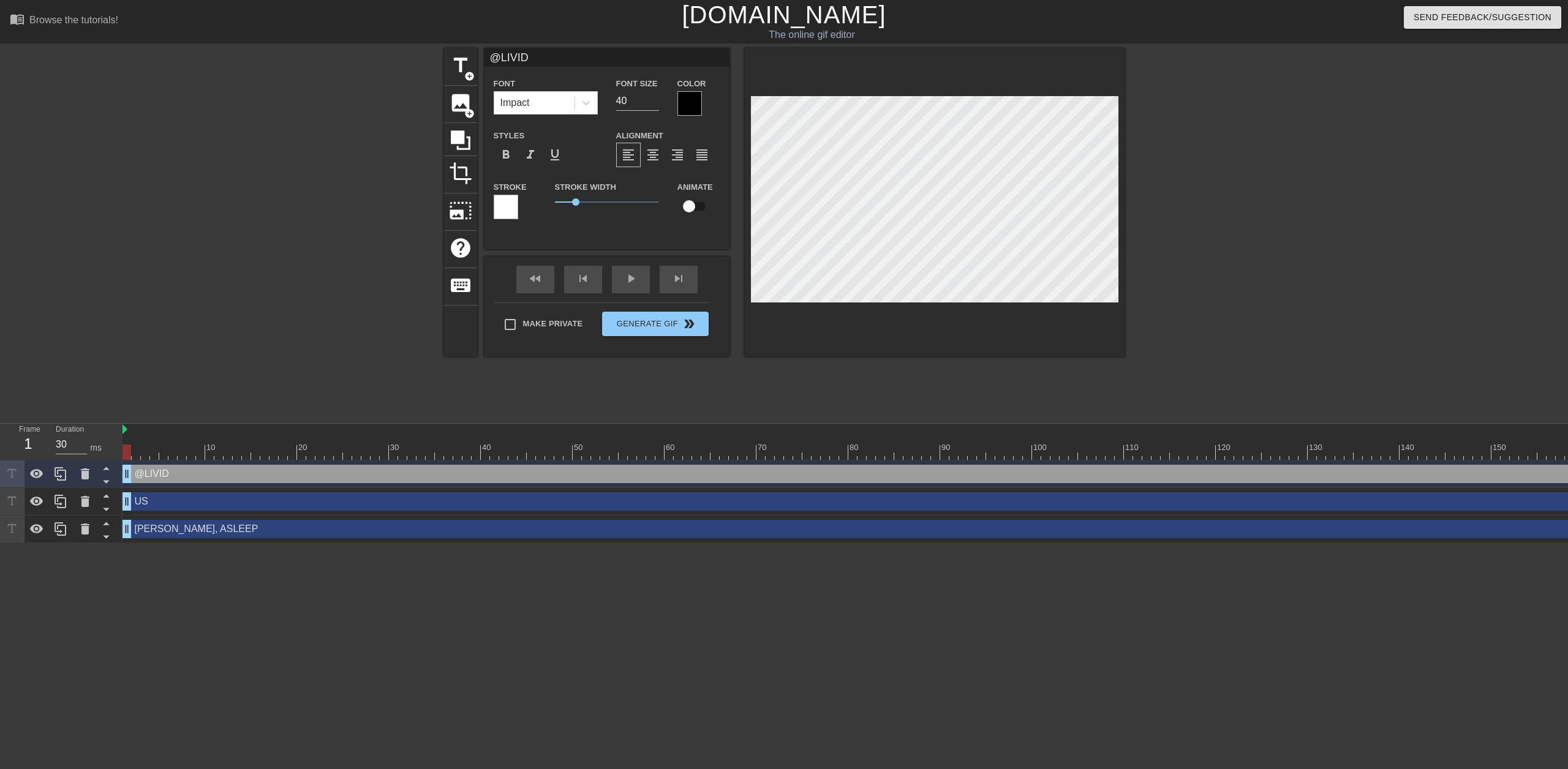
type textarea "@LIVIDC"
type input "@LIVIDCA"
type textarea "@LIVIDCA"
type input "@LIVIDCAN"
type textarea "@LIVIDCAN"
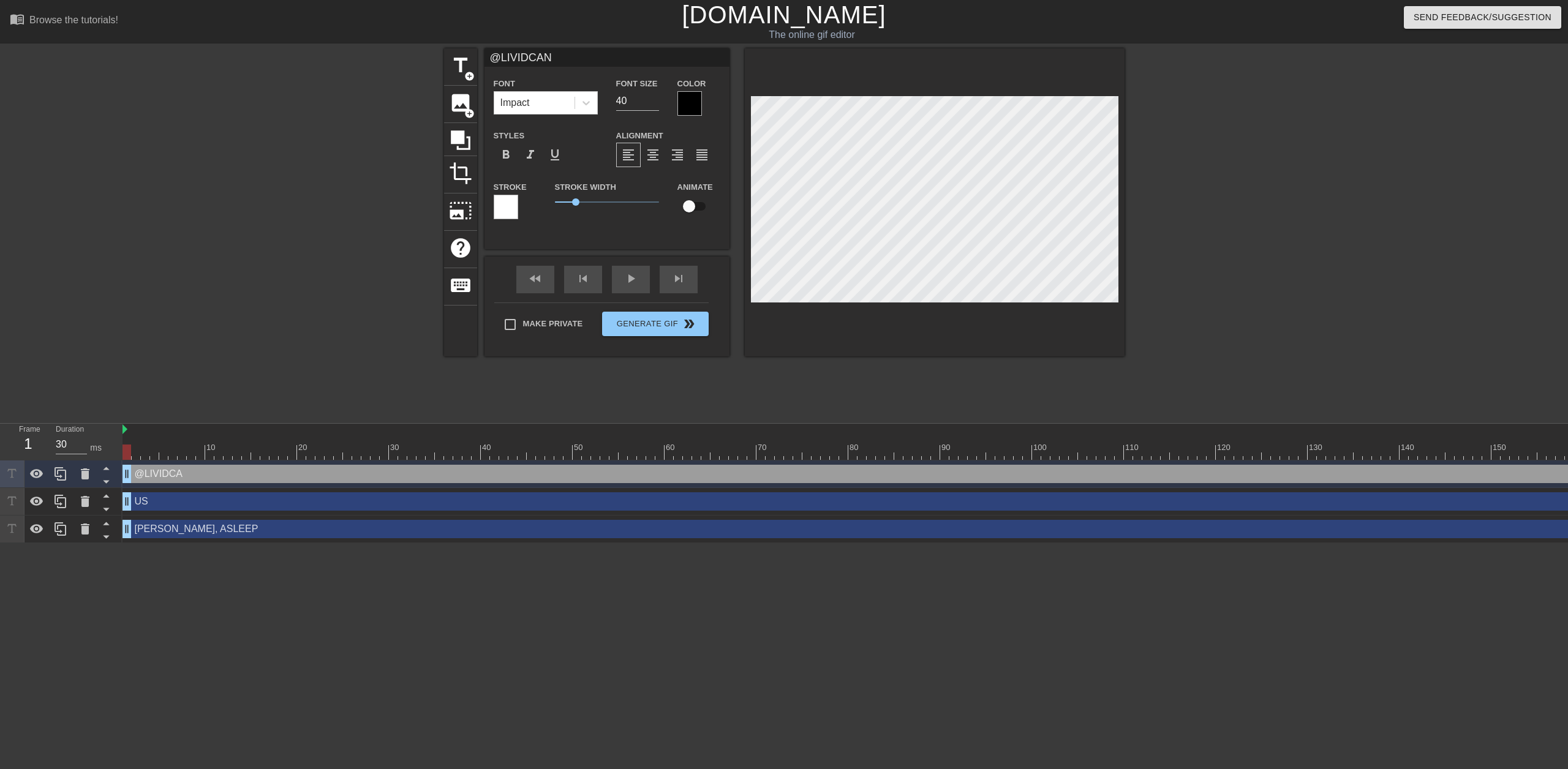
type input "@LIVIDCANA"
type textarea "@LIVIDCANA"
type input "@LIVIDCANAD"
type textarea "@LIVIDCANAD"
type input "@LIVIDCANADI"
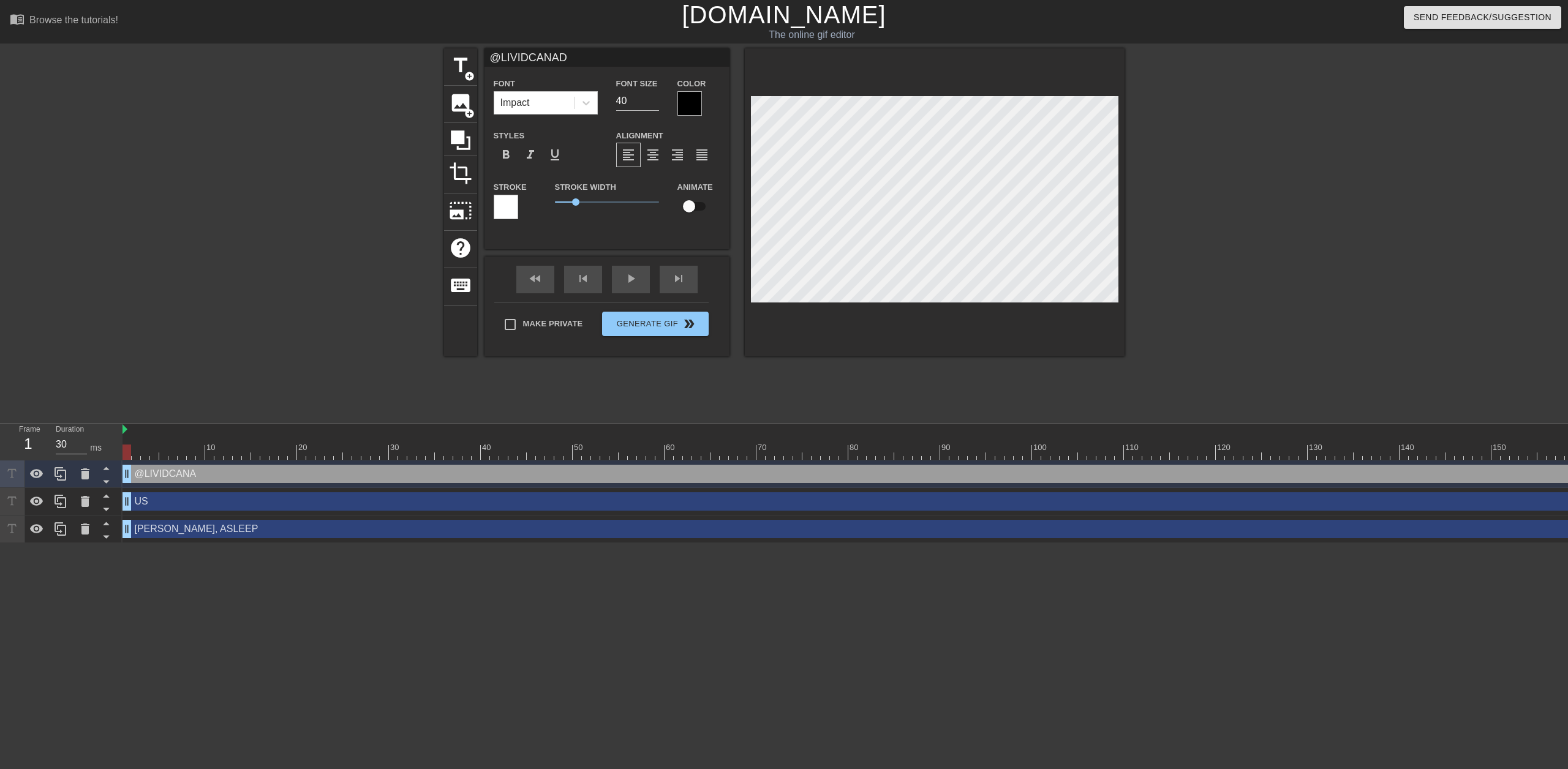
type textarea "@LIVIDCANADI"
type input "@LIVIDCANADIA"
type textarea "@LIVIDCANADIA"
type input "@LIVIDCANADIAN"
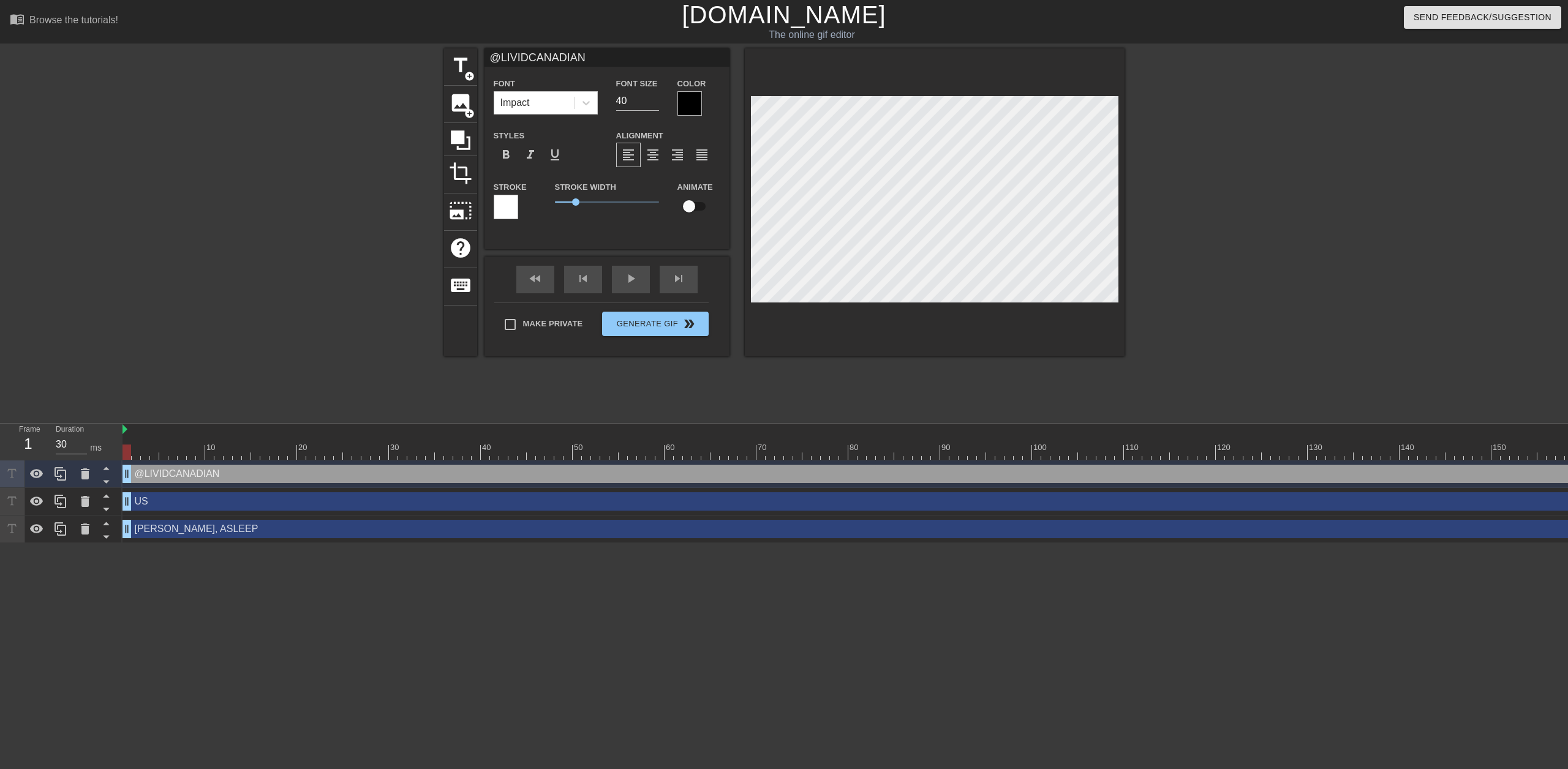
type textarea "@LIVIDCANADIAN"
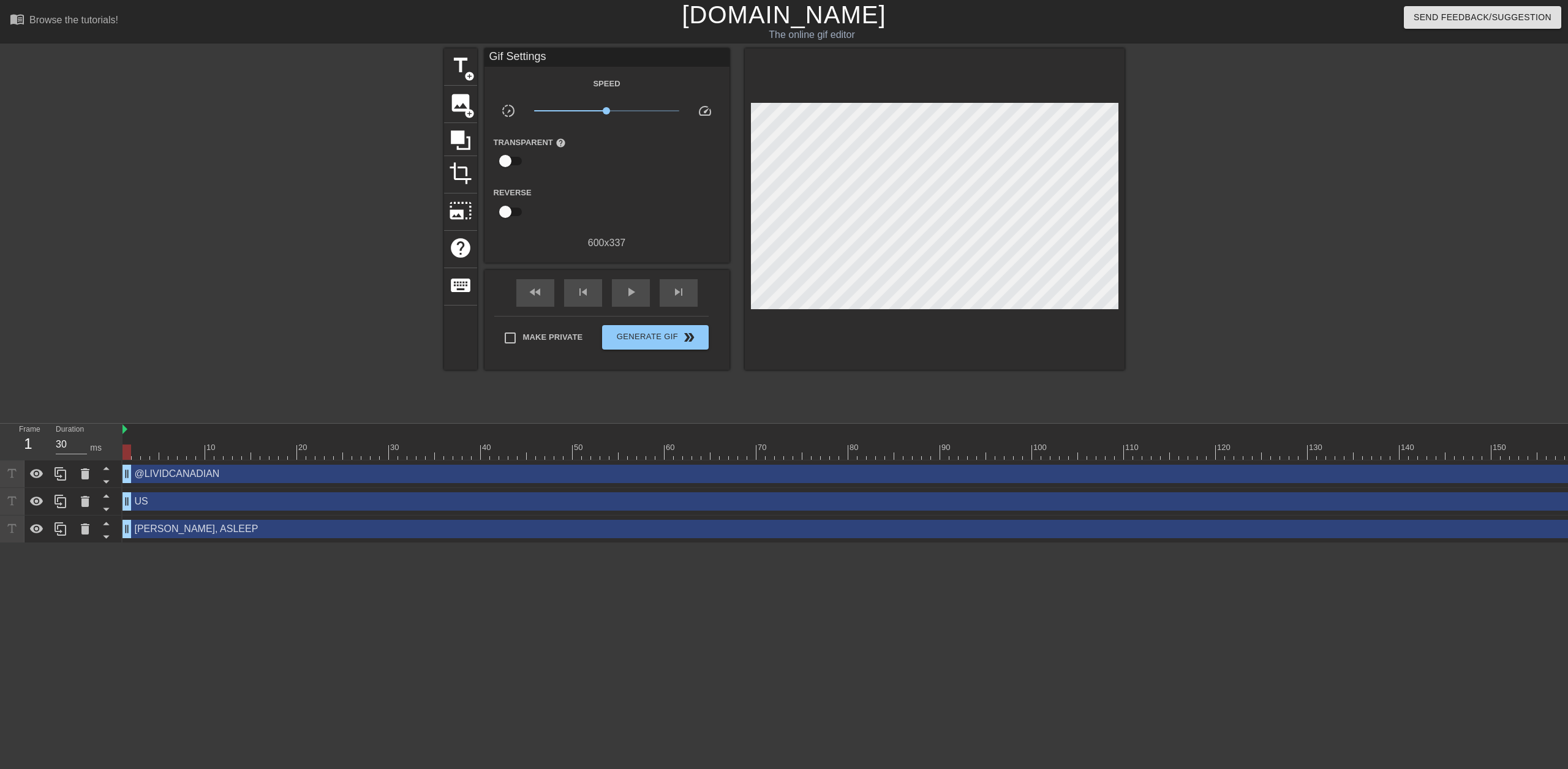
click at [1171, 333] on div at bounding box center [1231, 232] width 184 height 368
click at [624, 289] on span "play_arrow" at bounding box center [631, 292] width 15 height 15
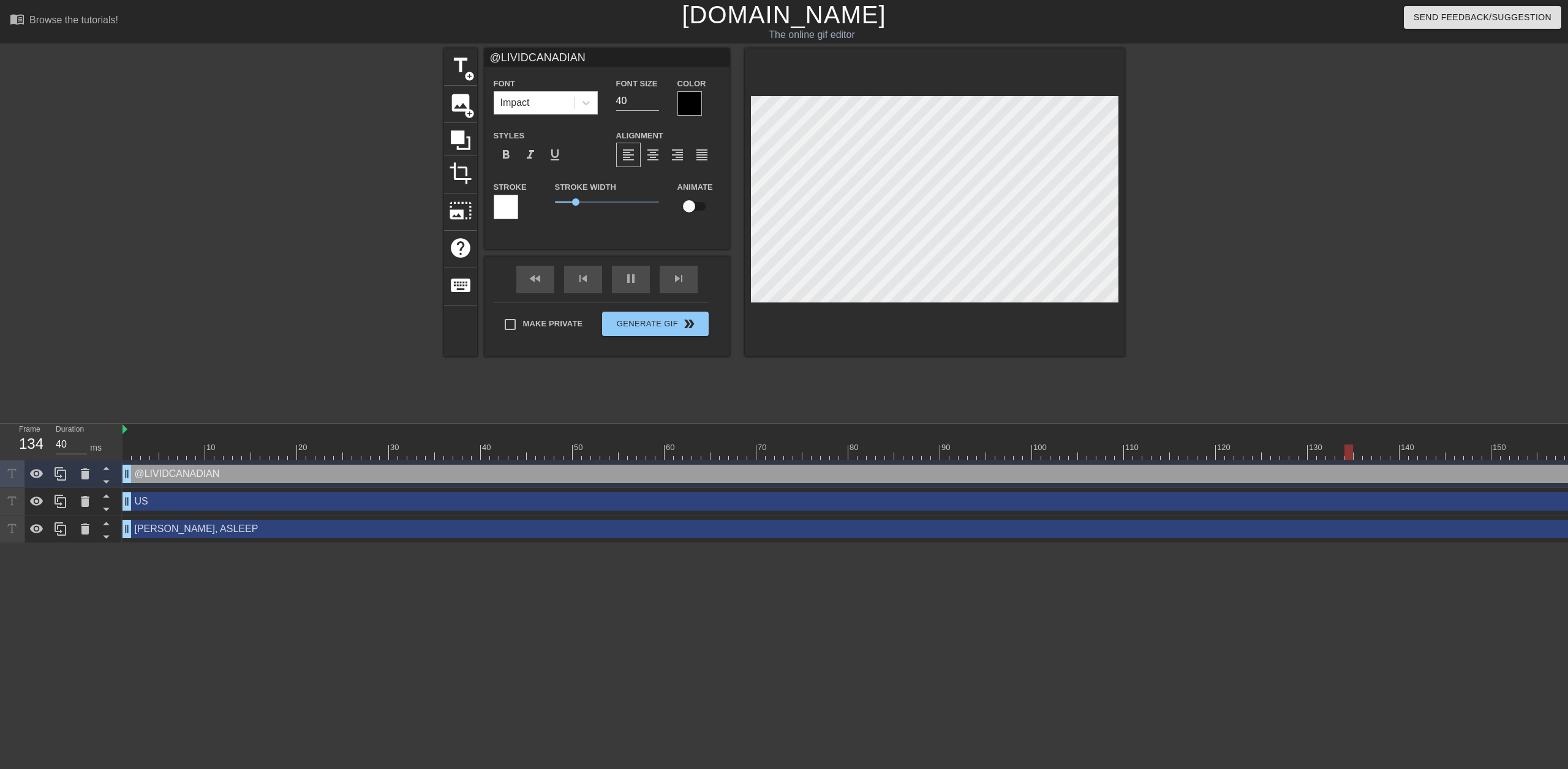
type input "30"
type input "[PERSON_NAME],ASLEEP"
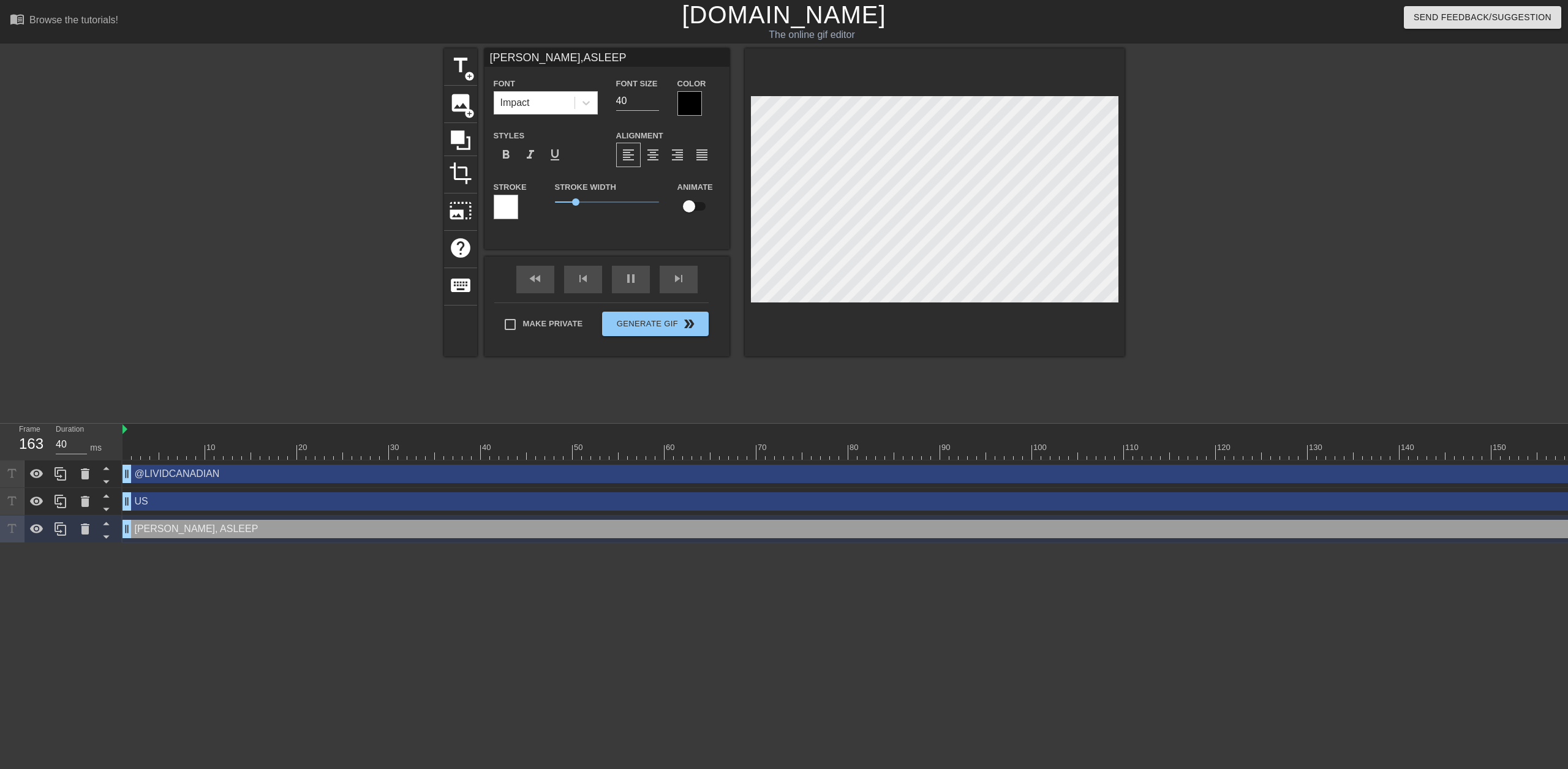
type input "30"
type input "NOAH,A"
type textarea "NOAH,A"
type input "40"
type input "NOAH,AW"
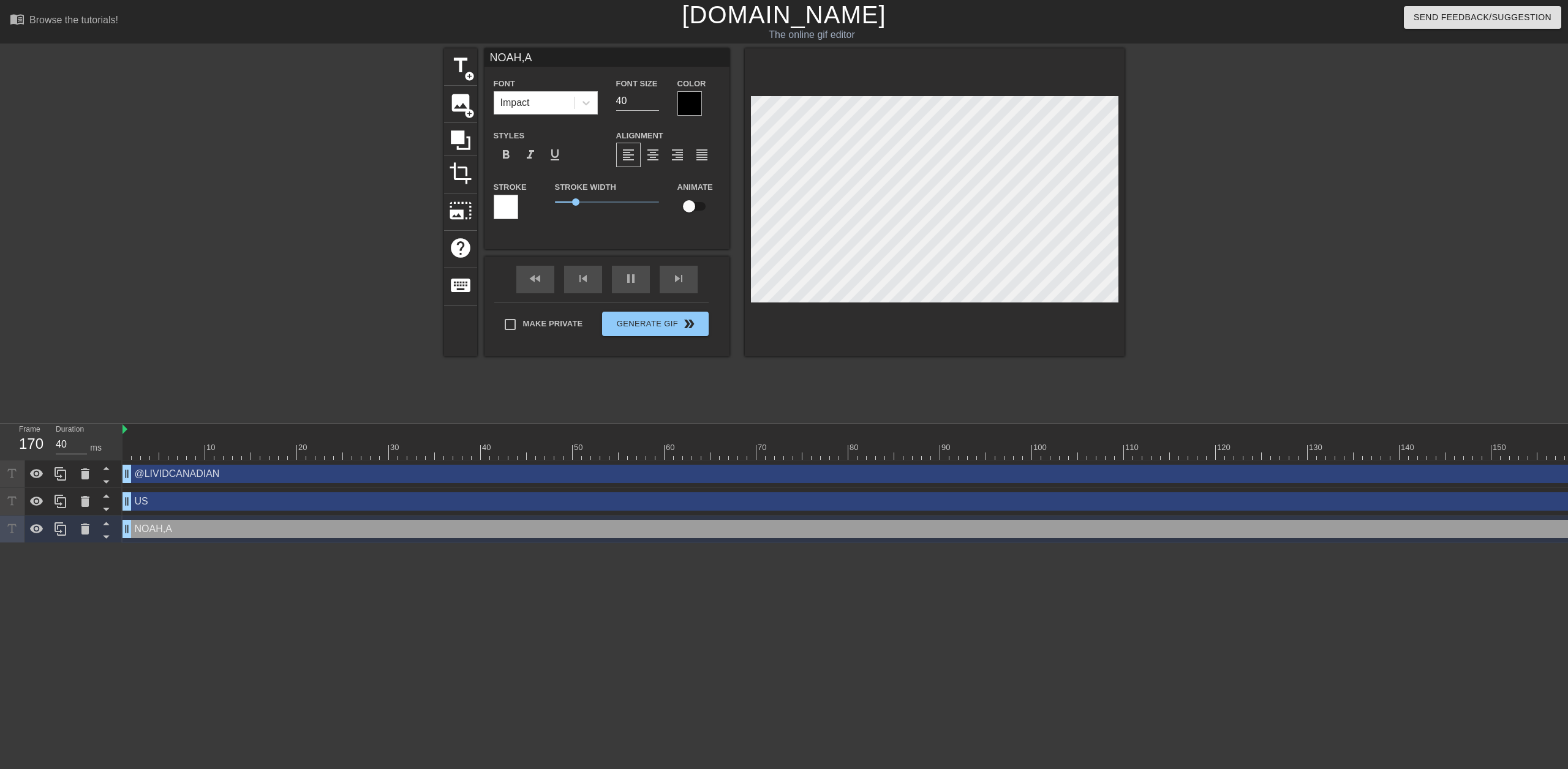
type textarea "NOAH,AW"
type input "30"
type input "NOAH,AWA"
type textarea "NOAH,AWA"
type input "40"
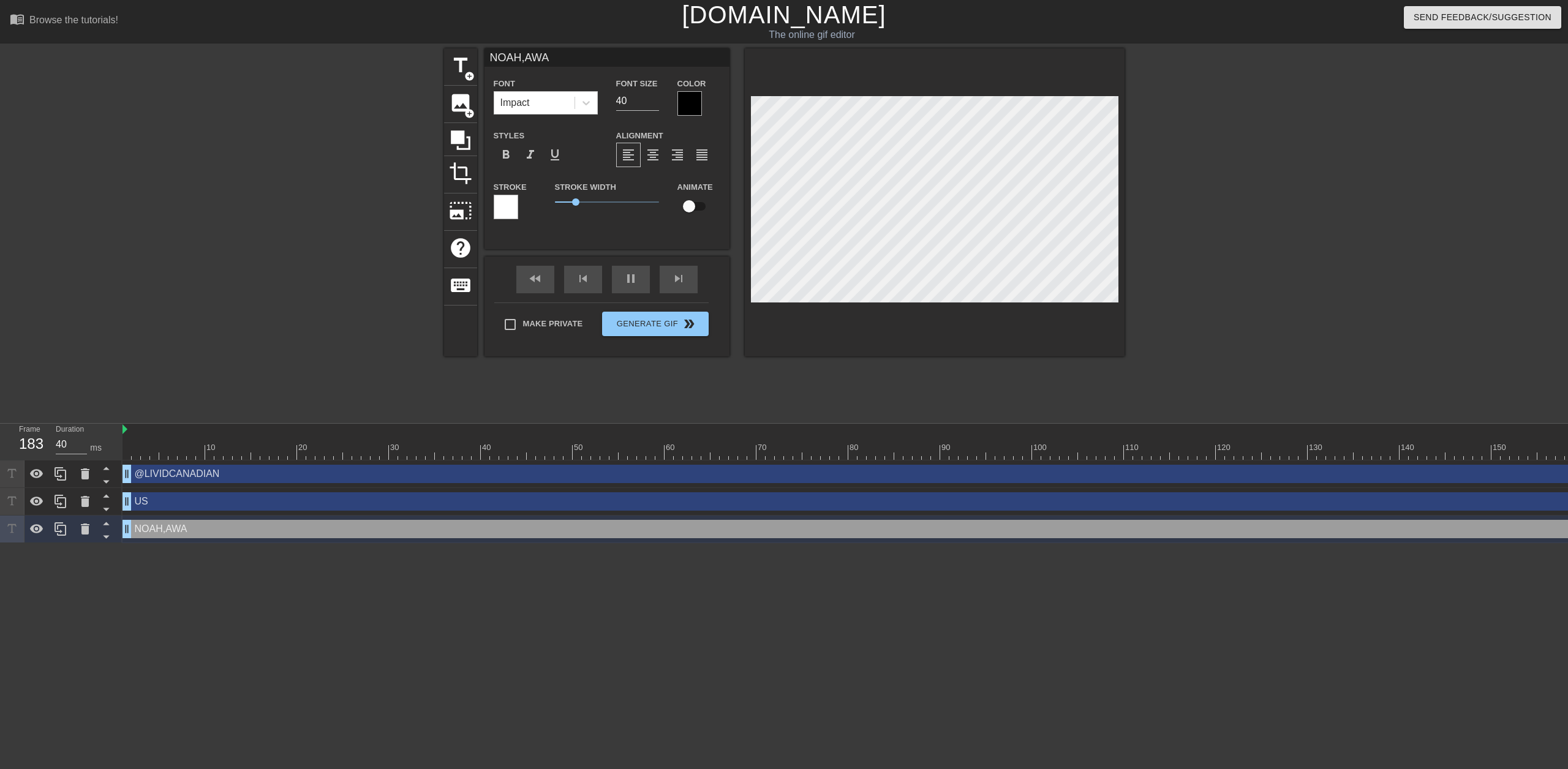
type input "NOAH,AW"
type textarea "NOAH,AW"
type input "30"
type input "NOAH,A"
type textarea "NOAH,A"
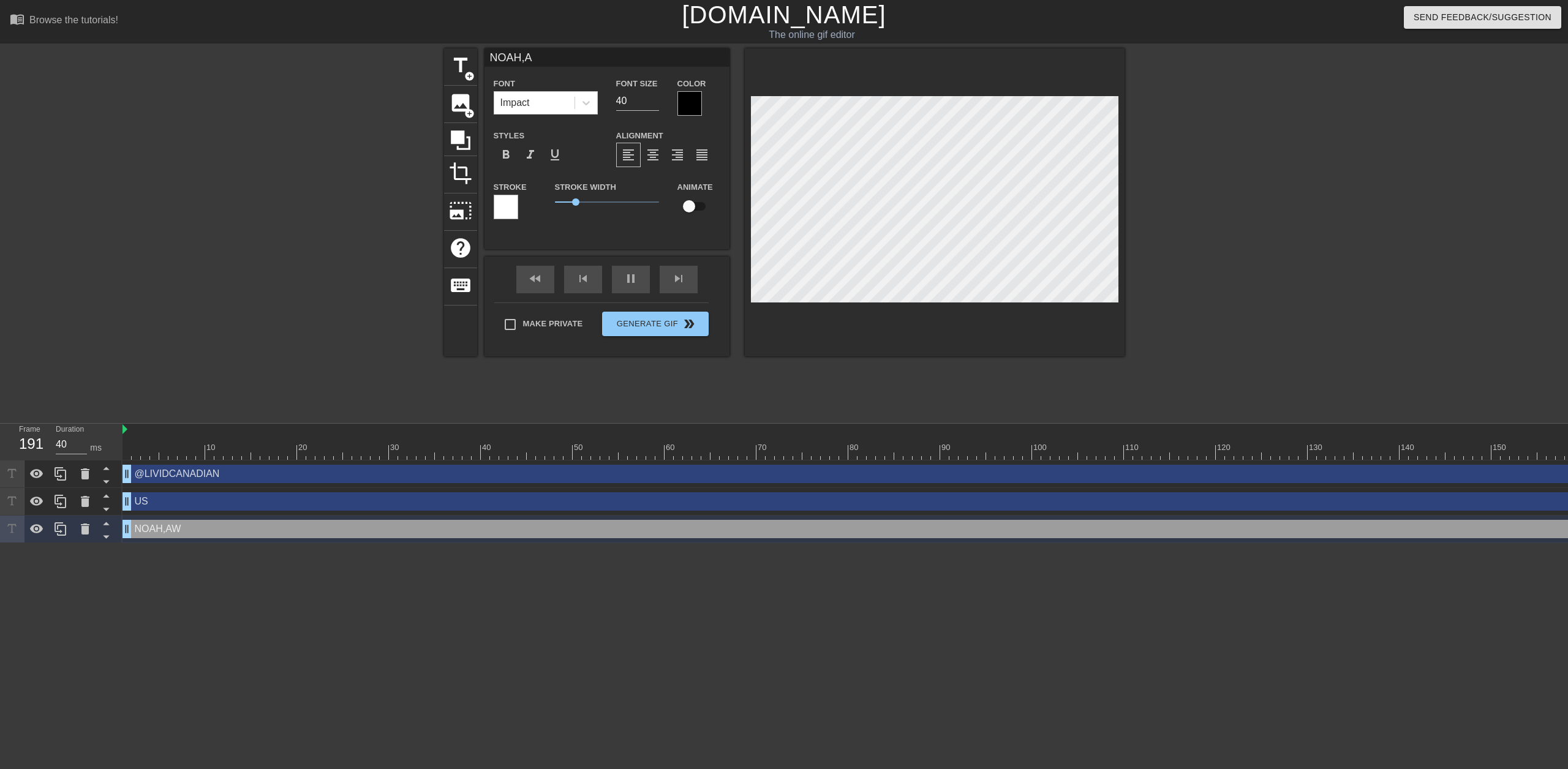
type input "30"
type input "NOAH,"
type textarea "NOAH,"
type input "40"
type input "NOAH,"
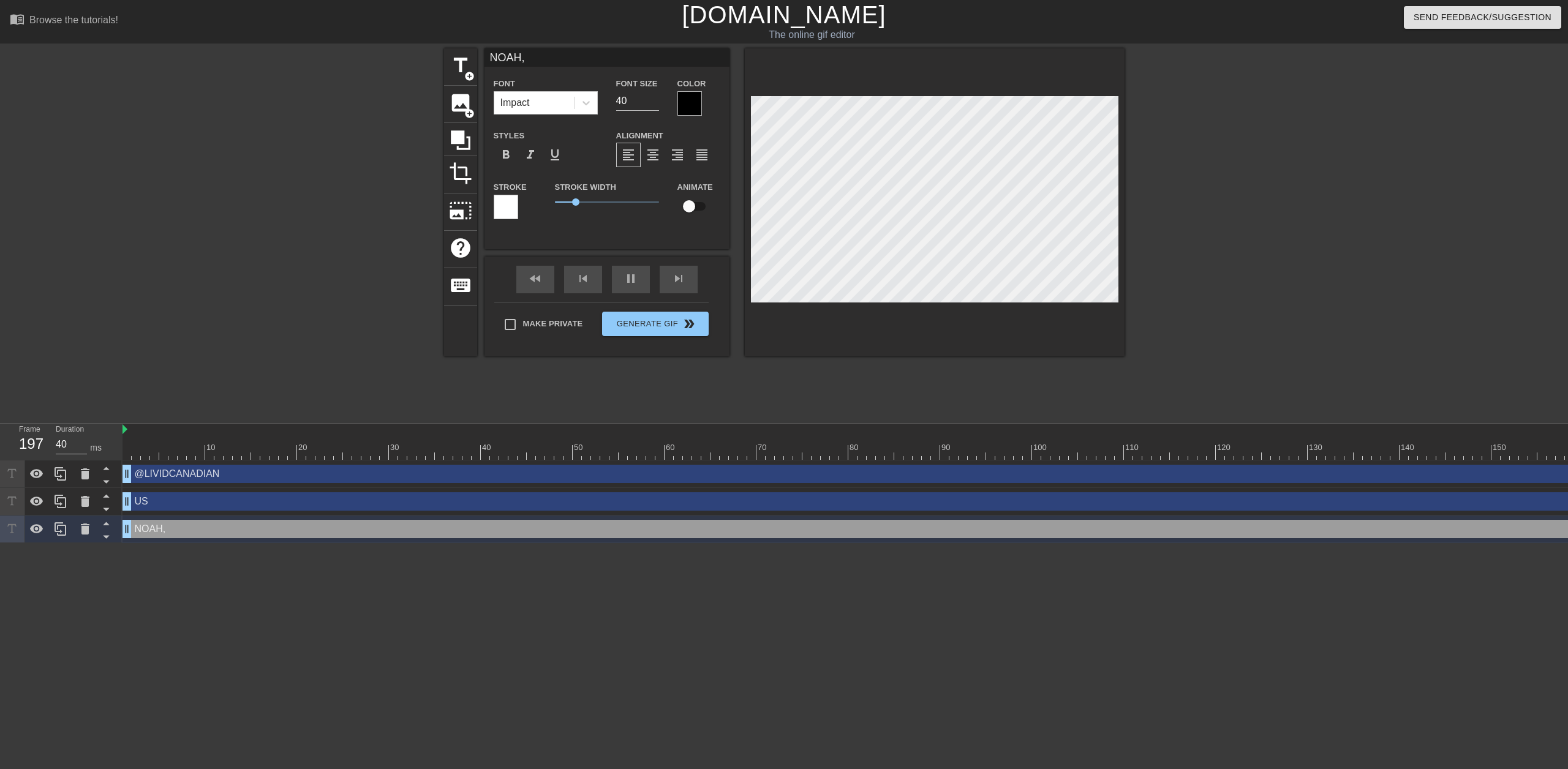
type textarea "NOAH,"
type input "30"
type input "NOAH,A"
type textarea "NOAH, A"
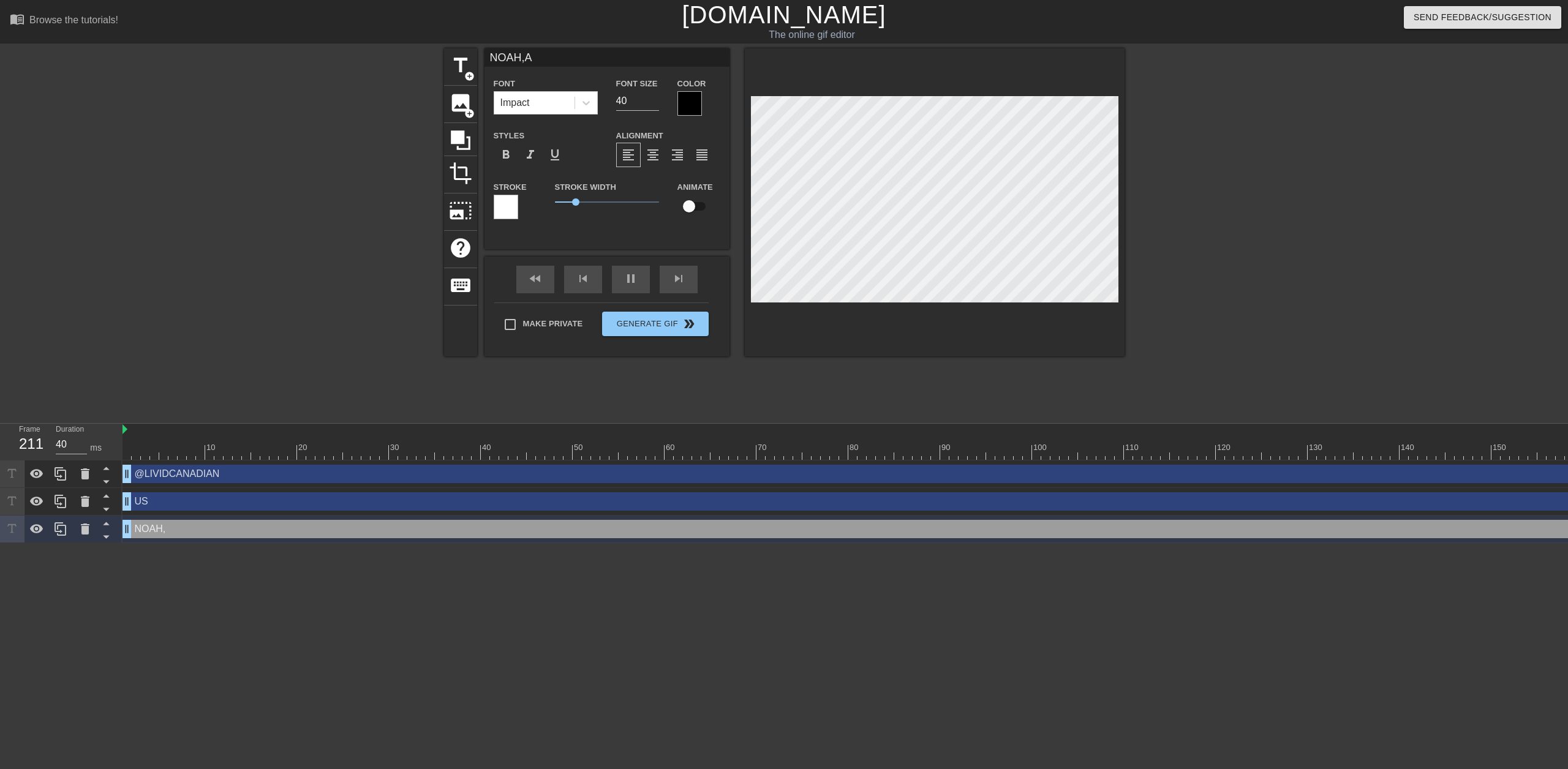
type input "30"
type input "NOAH,AW"
type textarea "NOAH, AW"
type input "40"
type input "NOAH,AWA"
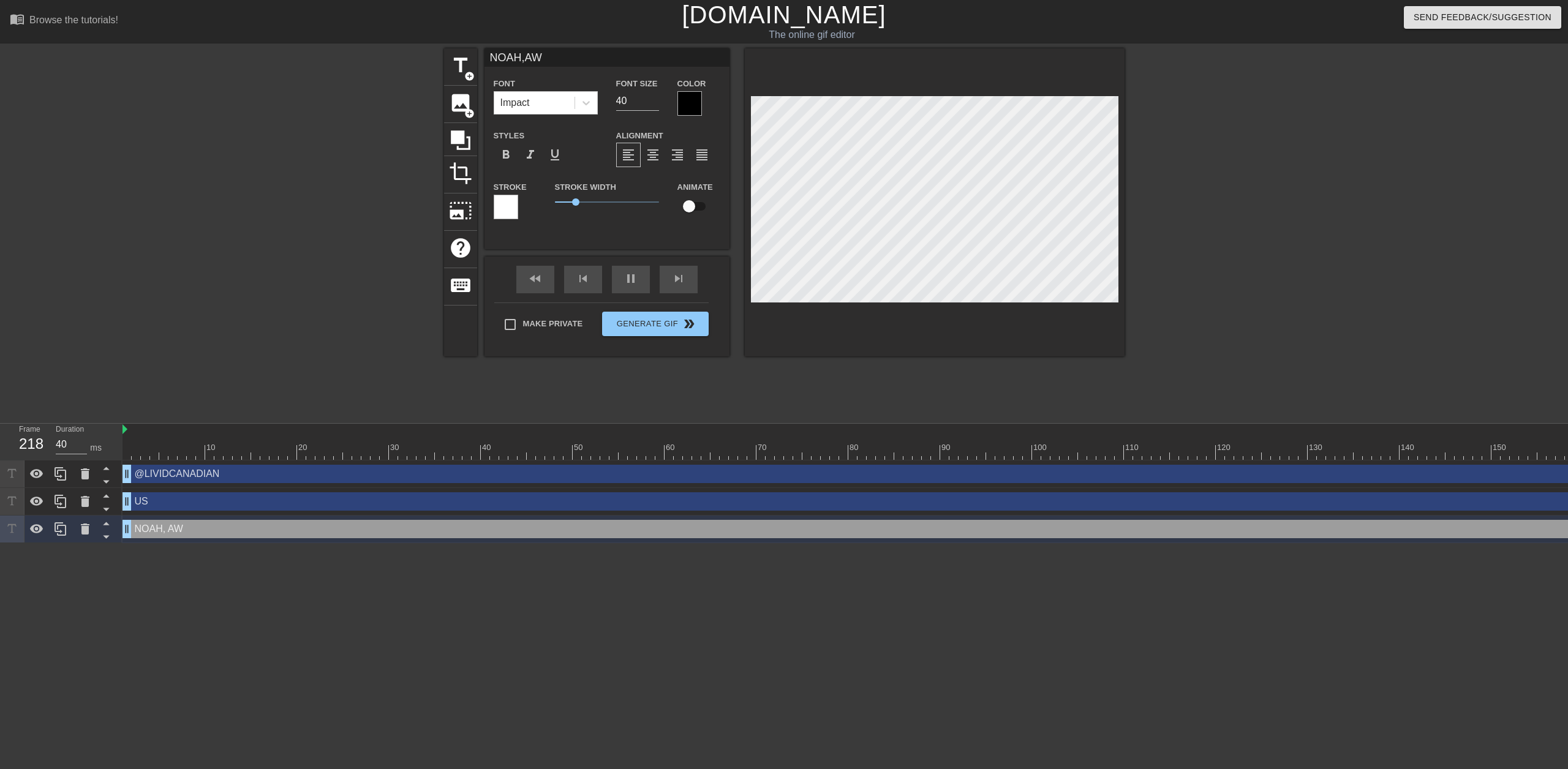
type textarea "NOAH, AWA"
type input "40"
type input "NOAH,AWAK"
type textarea "NOAH, AWAK"
type input "40"
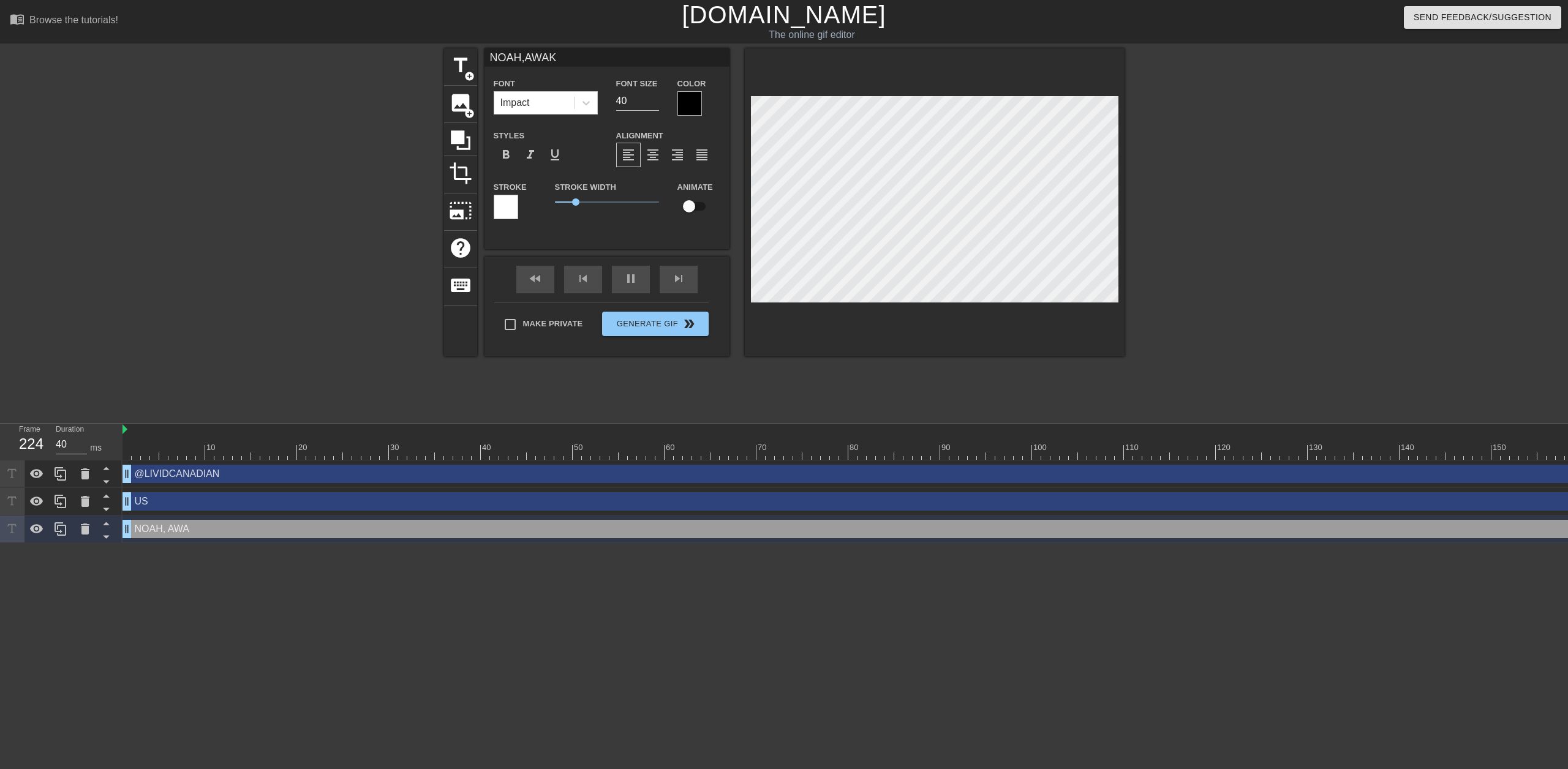
type input "NOAH,AWAKE"
type textarea "NOAH, AWAKE"
type input "30"
click at [690, 330] on span "double_arrow" at bounding box center [689, 324] width 15 height 15
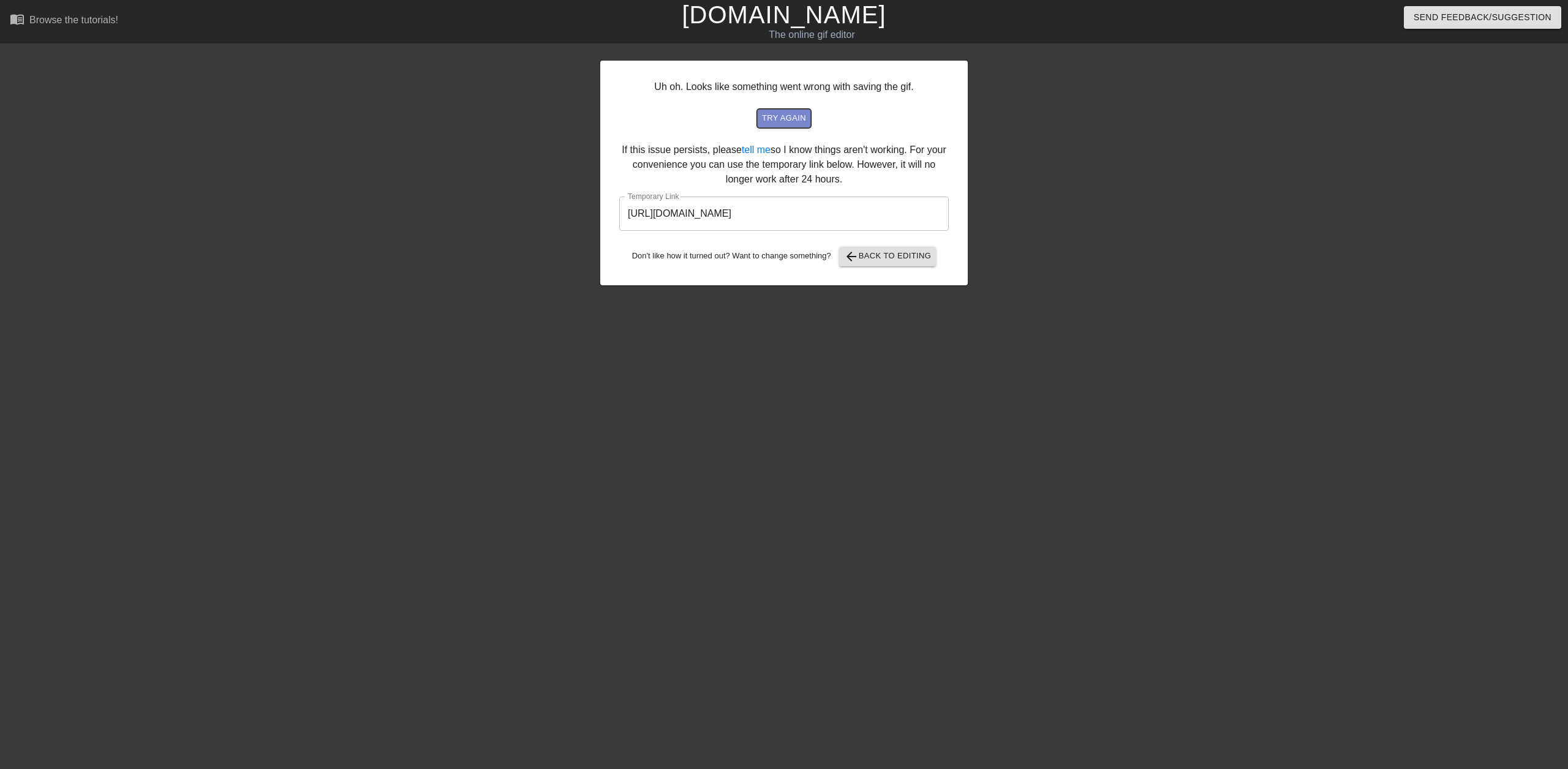
click at [778, 118] on span "try again" at bounding box center [784, 119] width 44 height 14
